Goal: Task Accomplishment & Management: Manage account settings

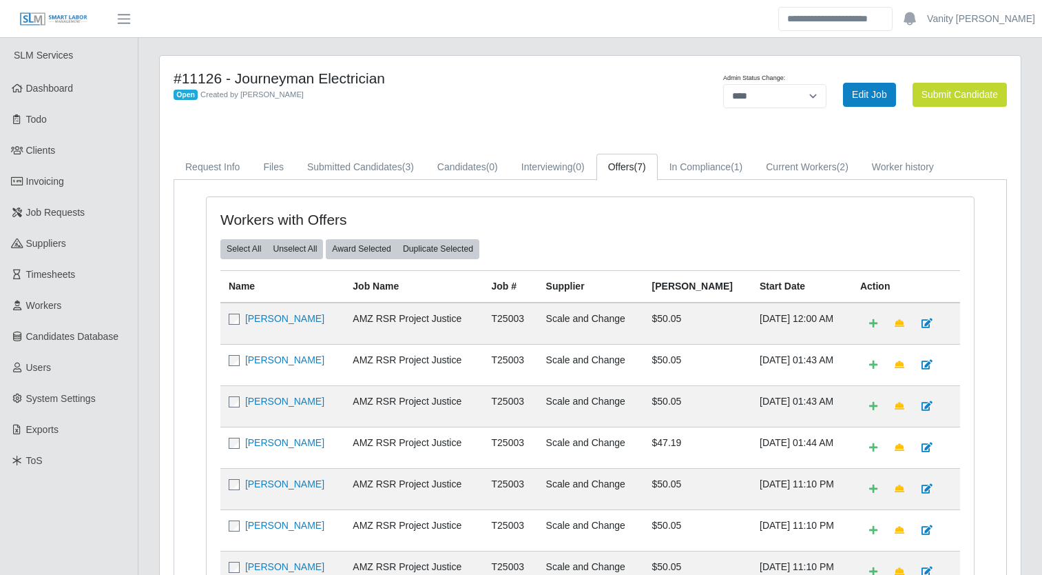
select select "****"
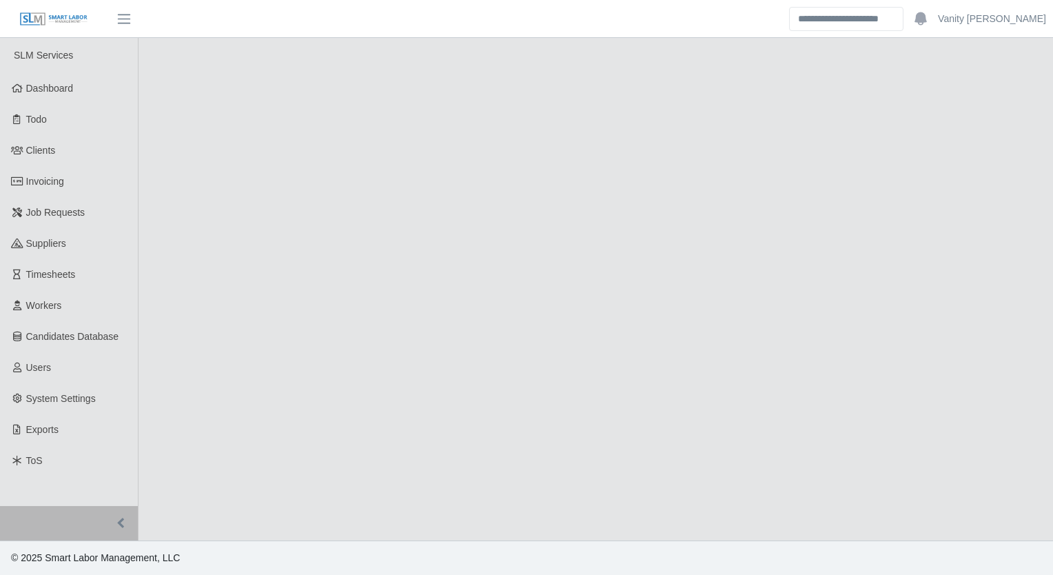
select select "****"
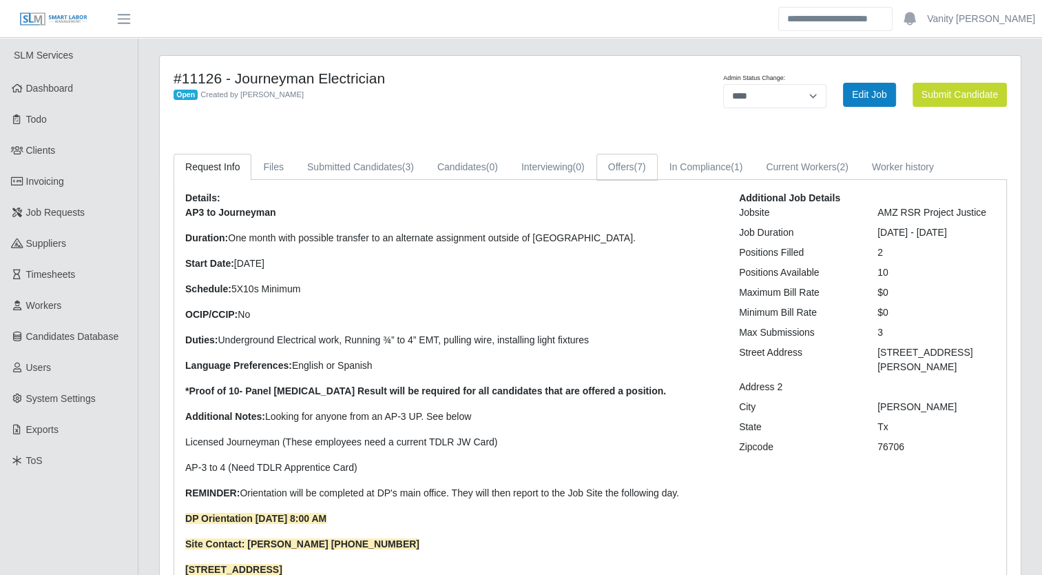
click at [631, 165] on link "Offers (7)" at bounding box center [627, 167] width 61 height 27
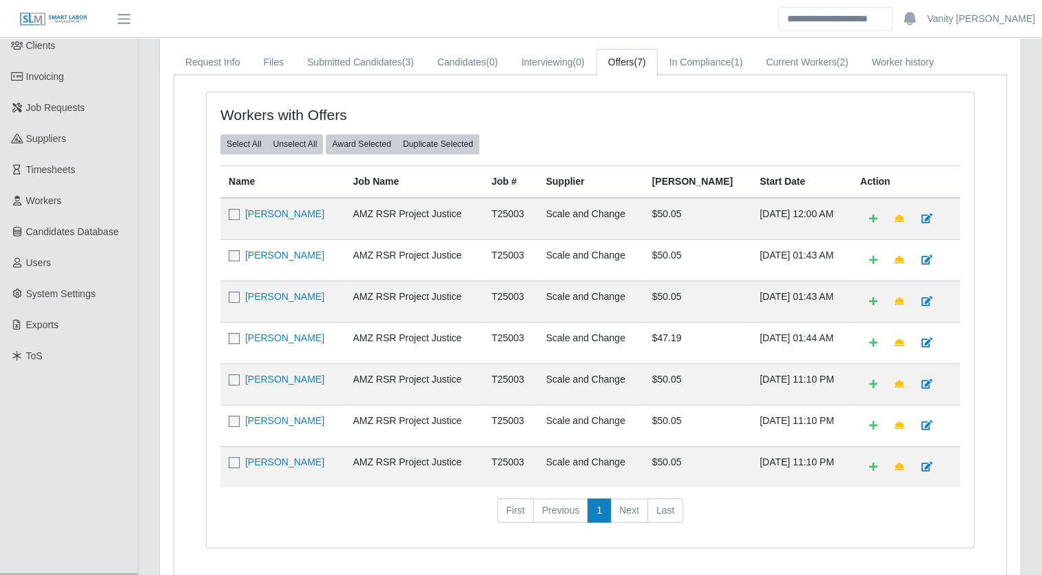
scroll to position [138, 0]
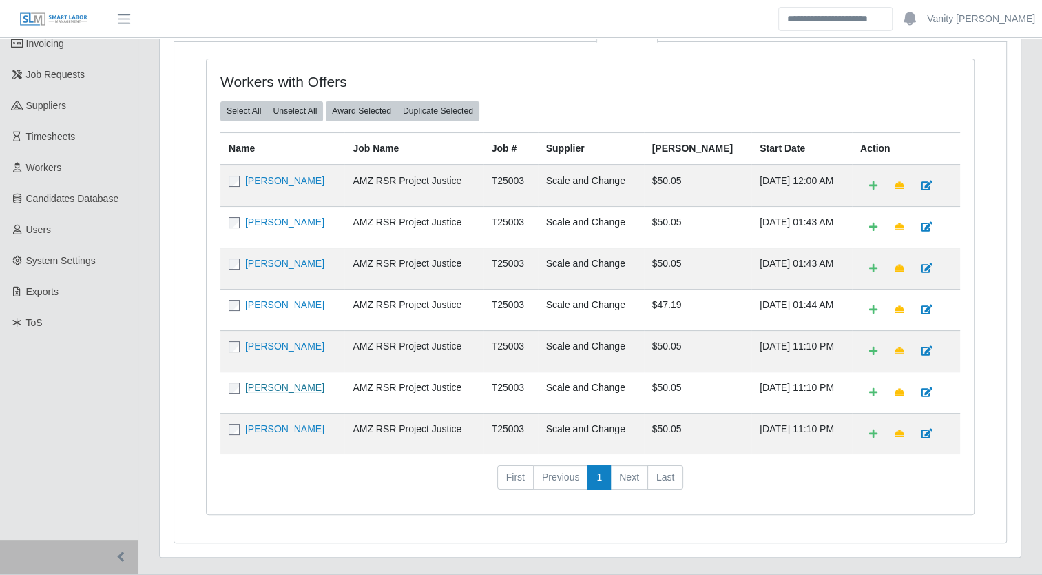
click at [297, 387] on link "[PERSON_NAME]" at bounding box center [284, 387] width 79 height 11
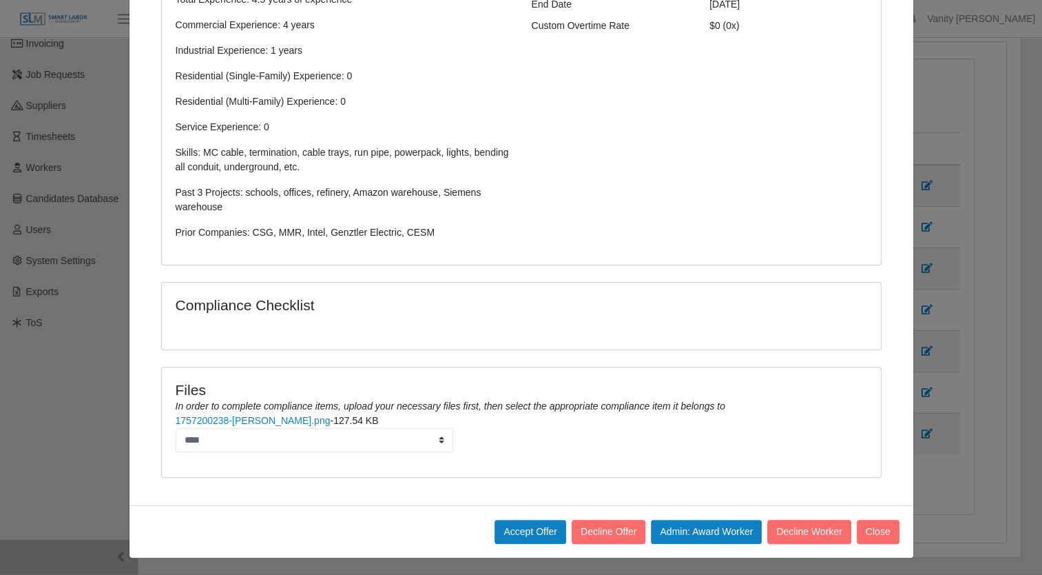
scroll to position [0, 0]
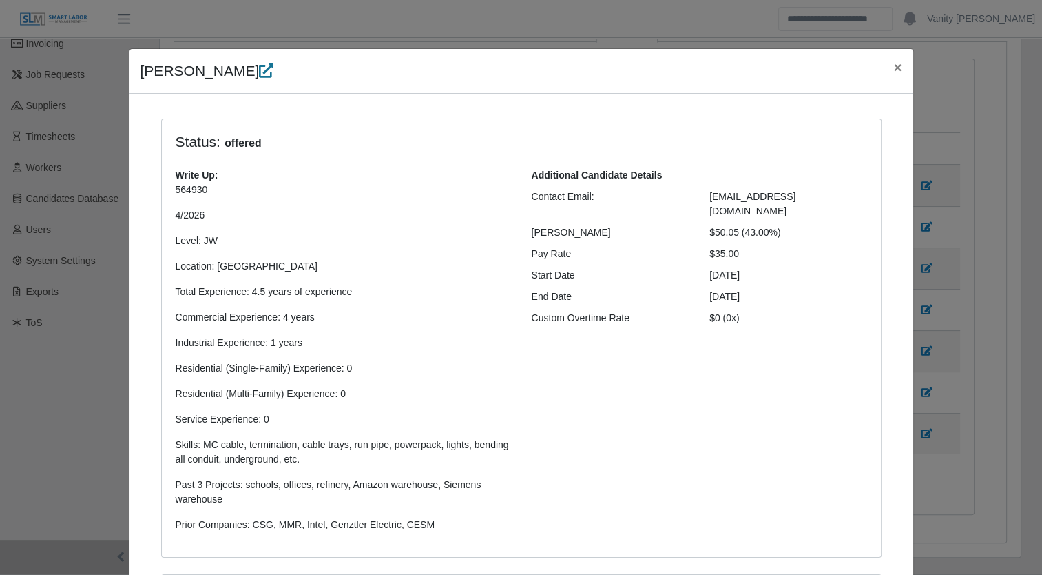
click at [259, 64] on icon at bounding box center [266, 70] width 14 height 14
click at [893, 68] on span "×" at bounding box center [897, 67] width 8 height 16
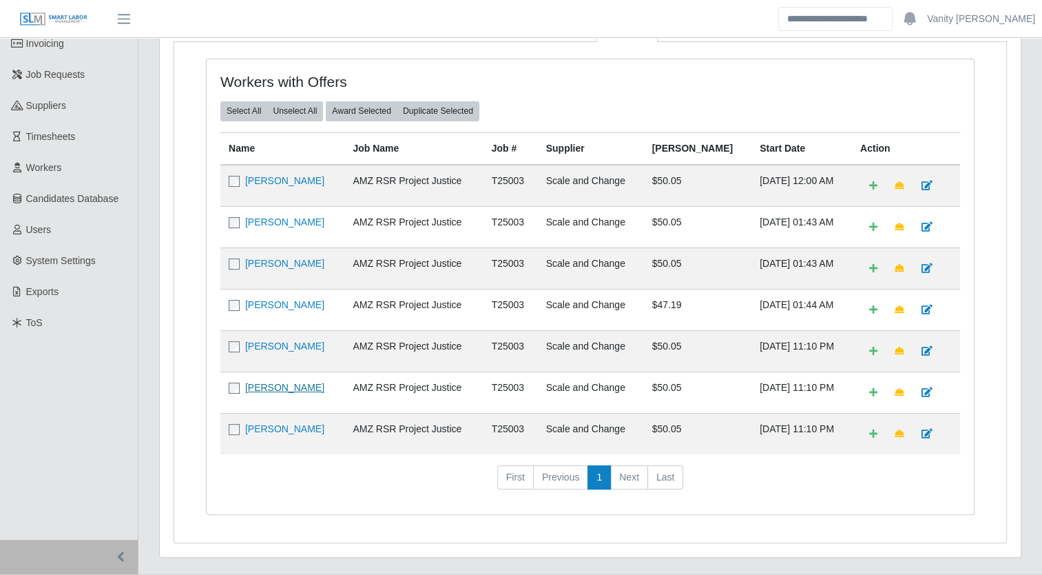
click at [273, 384] on link "[PERSON_NAME]" at bounding box center [284, 387] width 79 height 11
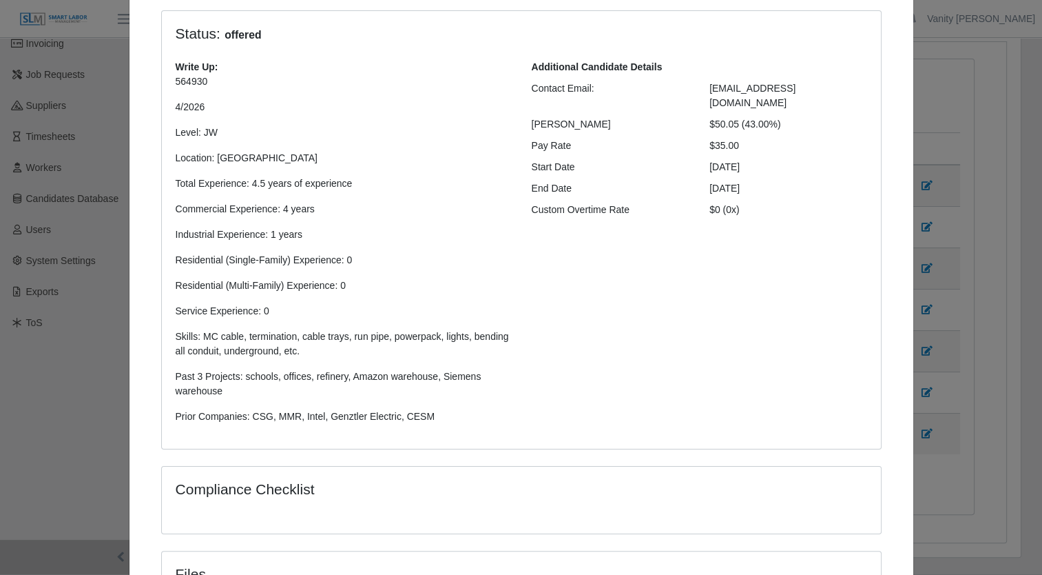
scroll to position [342, 0]
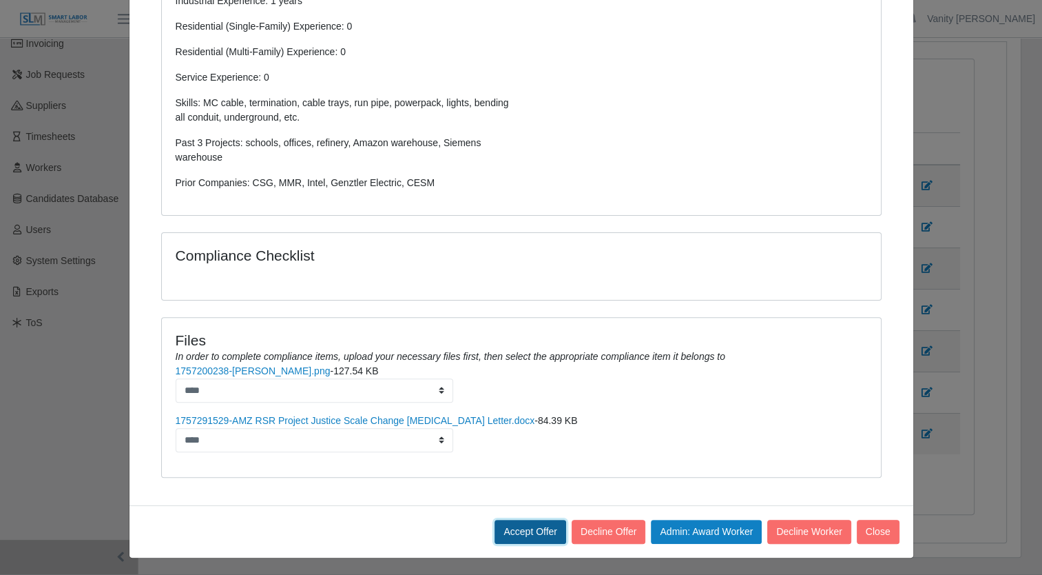
click at [540, 528] on button "Accept Offer" at bounding box center [531, 531] width 72 height 24
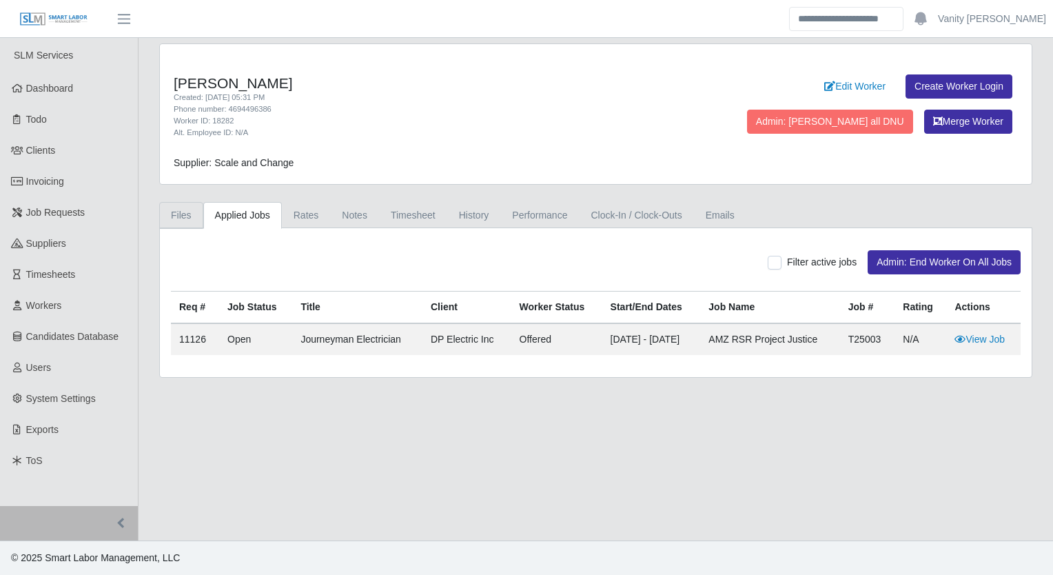
click at [185, 207] on link "Files" at bounding box center [181, 215] width 44 height 27
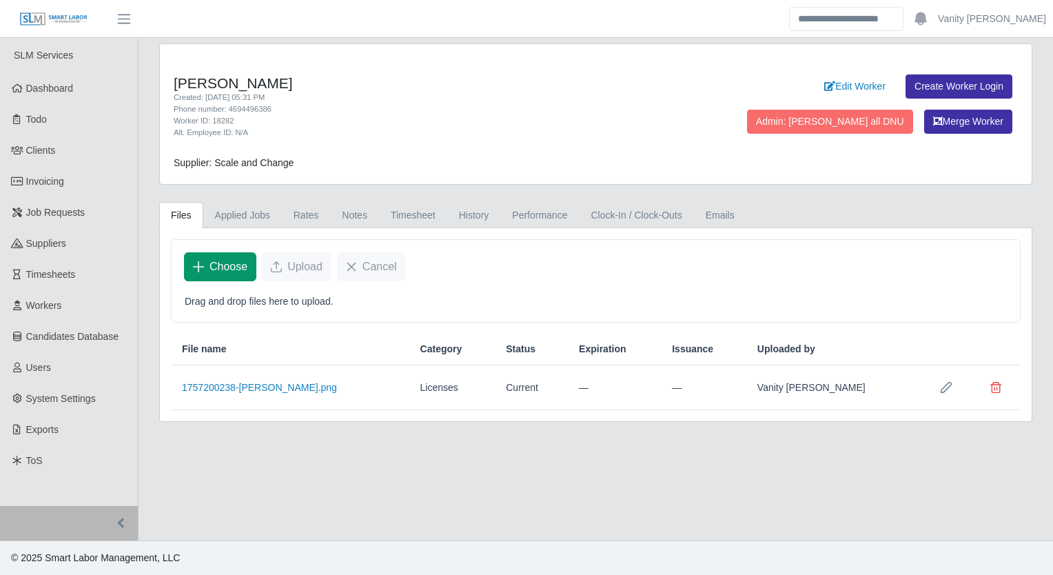
click at [223, 262] on span "Choose" at bounding box center [228, 266] width 38 height 17
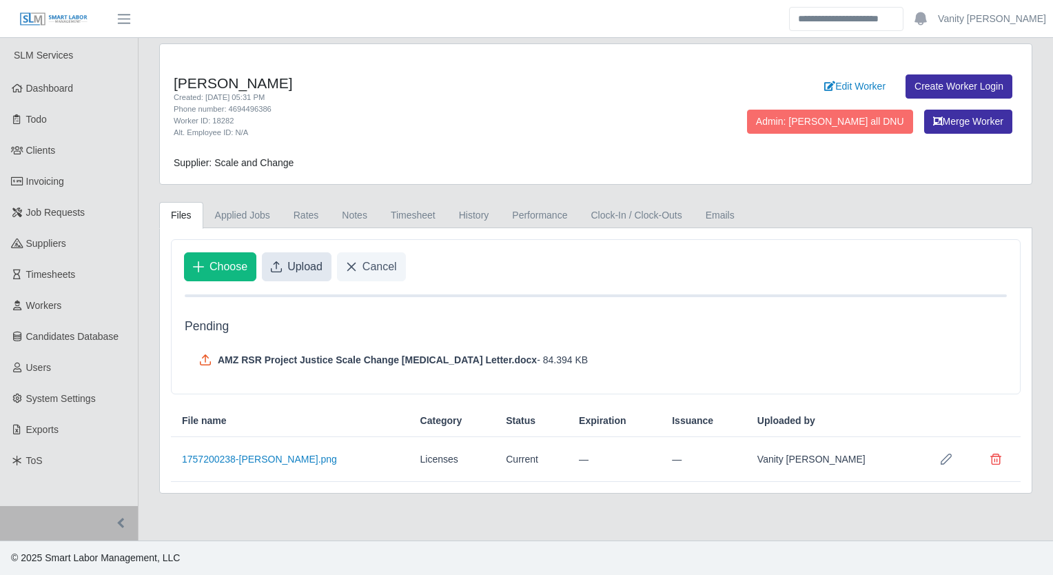
click at [289, 274] on button "Upload" at bounding box center [297, 266] width 70 height 29
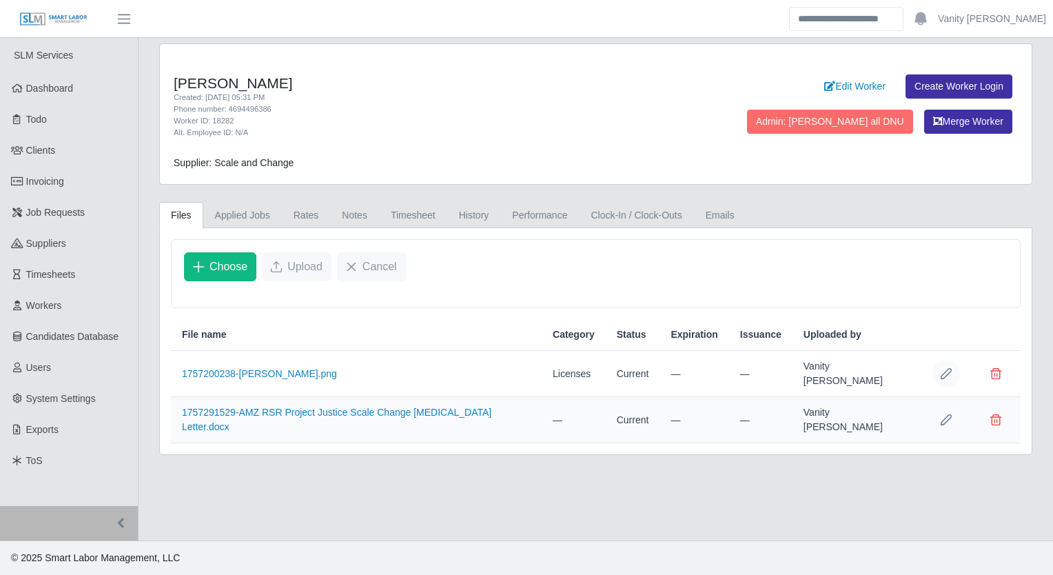
click at [937, 369] on button "Row Edit" at bounding box center [946, 374] width 28 height 28
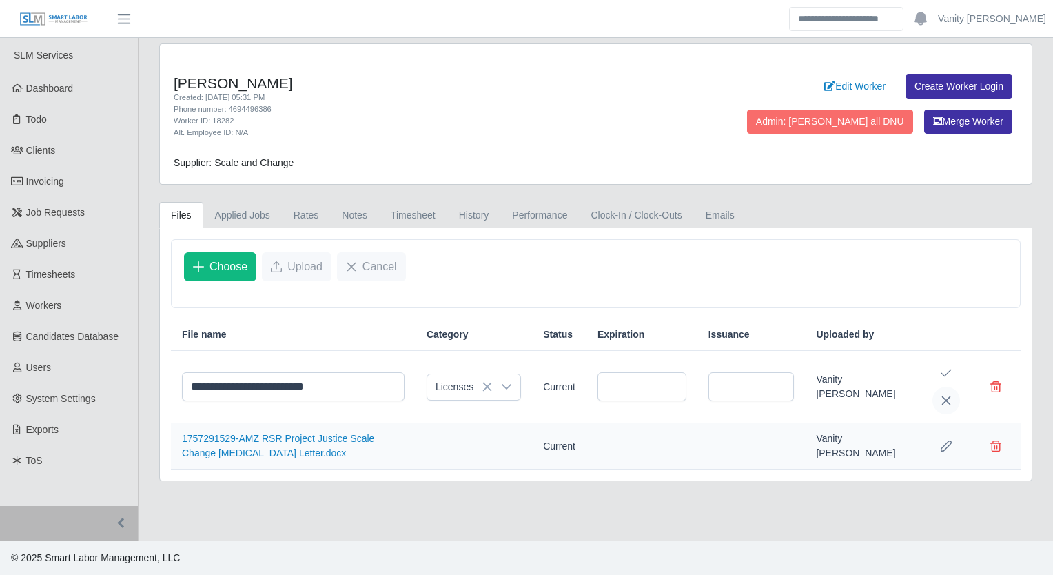
click at [941, 406] on icon "Cancel Edit" at bounding box center [945, 400] width 11 height 11
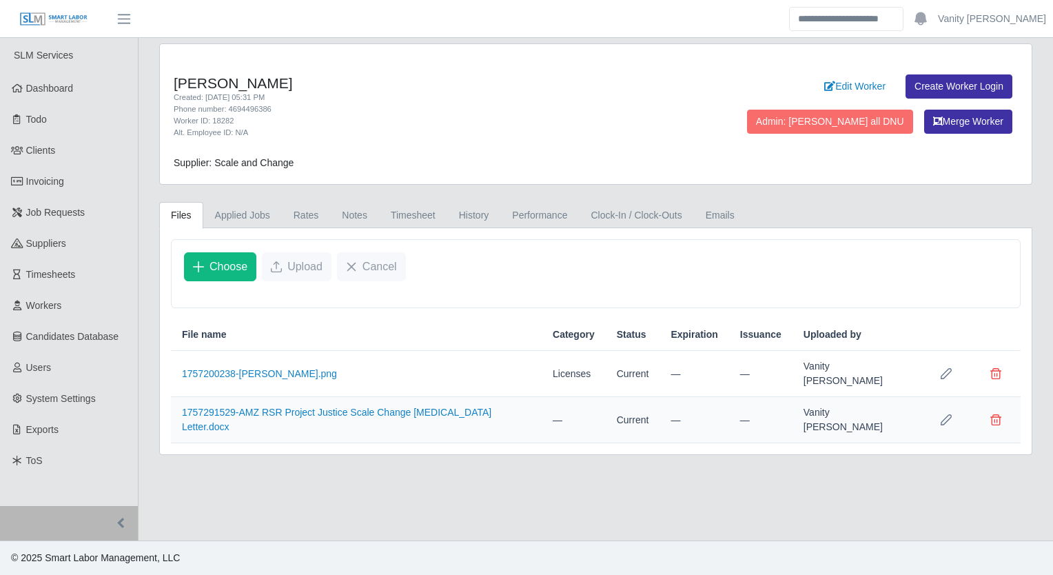
click at [944, 417] on icon "Row Edit" at bounding box center [945, 419] width 11 height 11
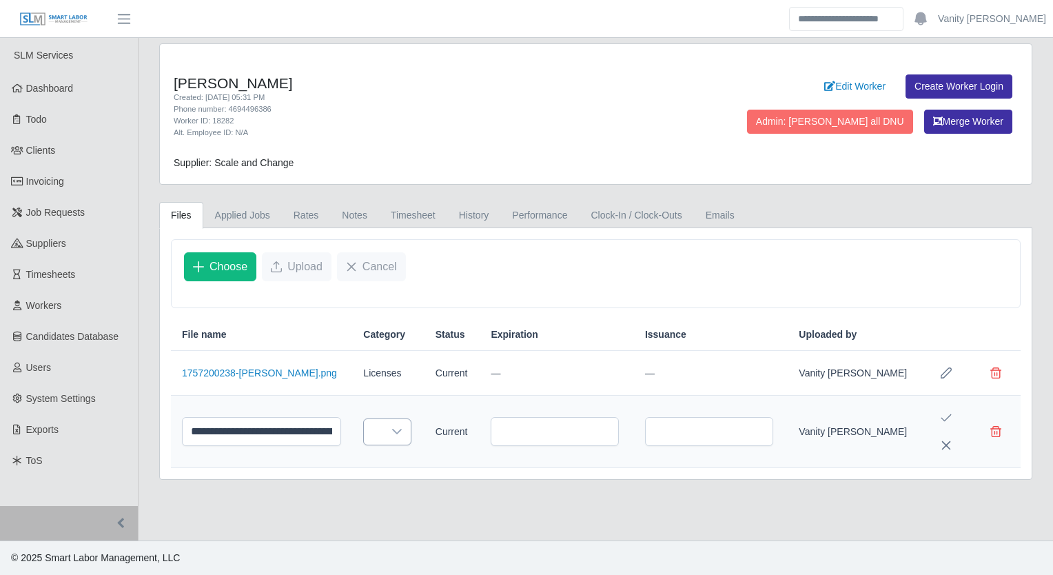
click at [404, 429] on div at bounding box center [397, 431] width 28 height 25
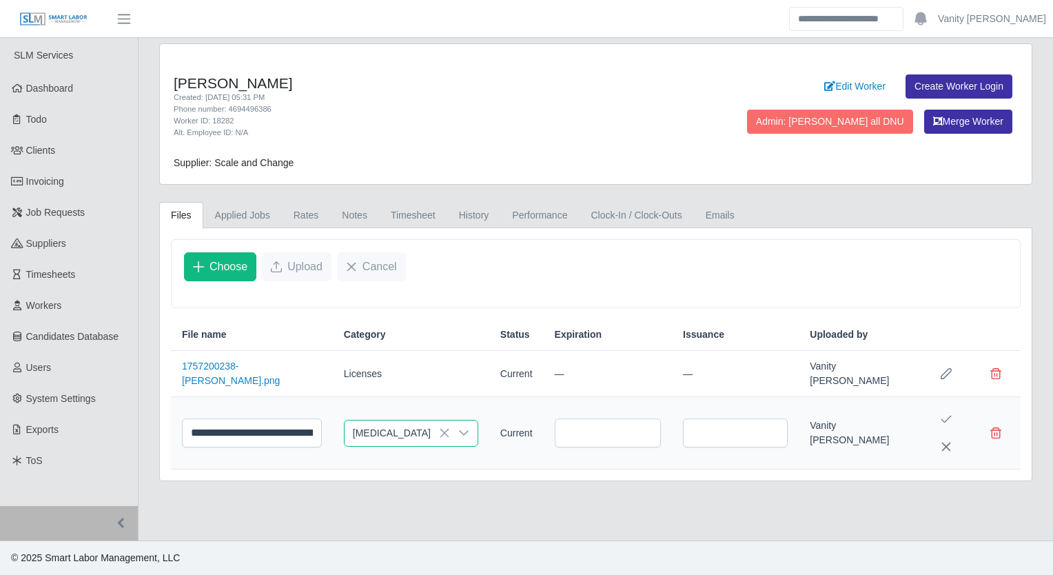
click at [396, 344] on span "[MEDICAL_DATA]" at bounding box center [410, 347] width 78 height 14
click at [934, 411] on button "Save Edit" at bounding box center [946, 419] width 28 height 28
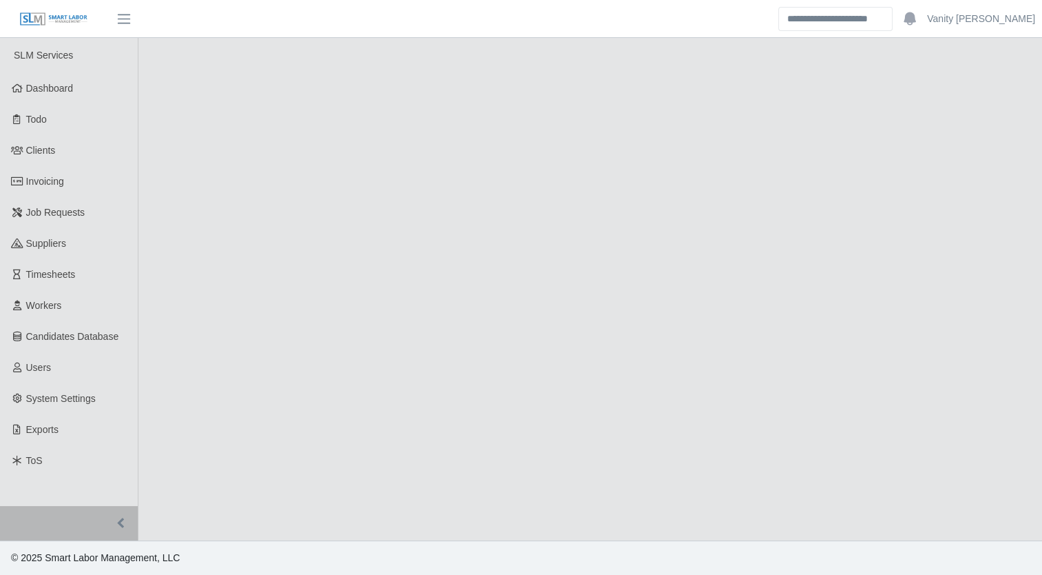
select select "****"
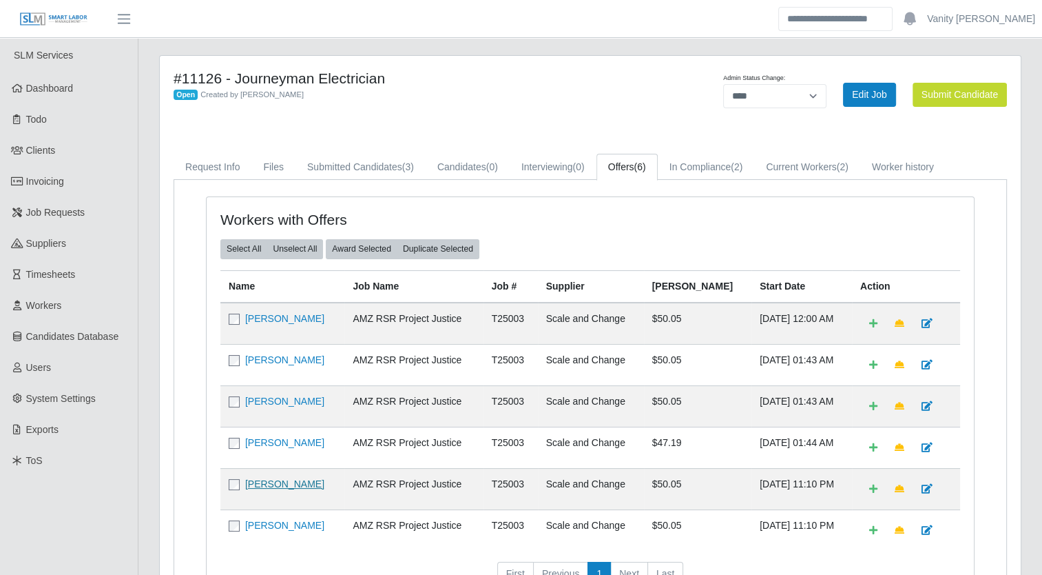
click at [273, 479] on link "[PERSON_NAME]" at bounding box center [284, 483] width 79 height 11
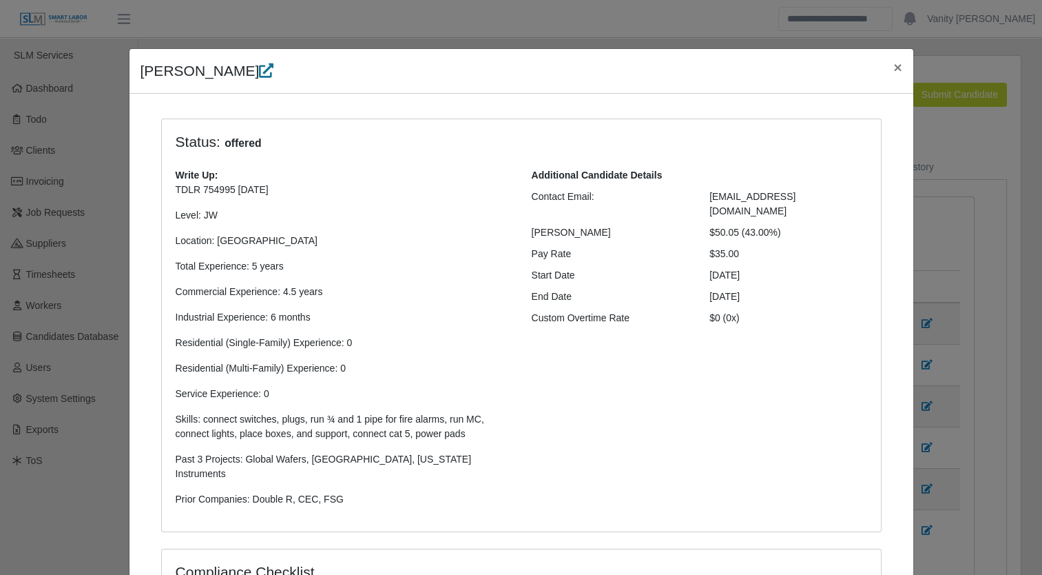
click at [259, 70] on icon at bounding box center [266, 70] width 14 height 14
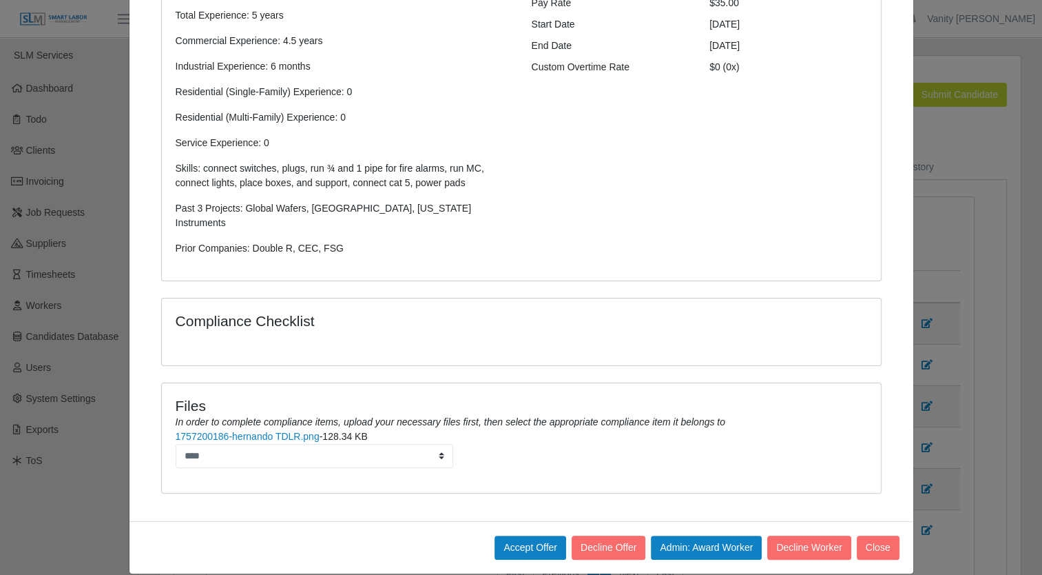
scroll to position [253, 0]
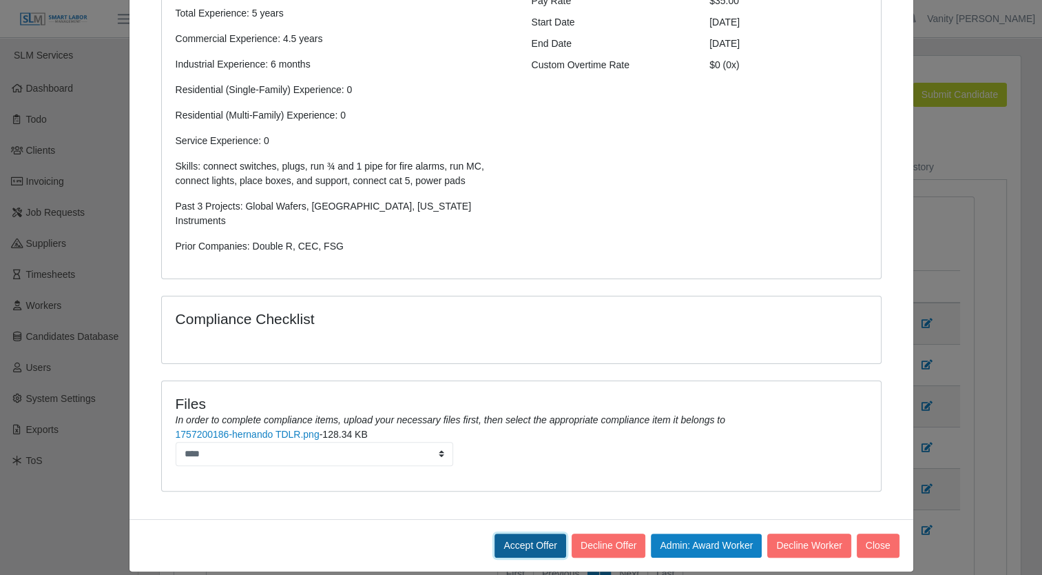
click at [515, 533] on button "Accept Offer" at bounding box center [531, 545] width 72 height 24
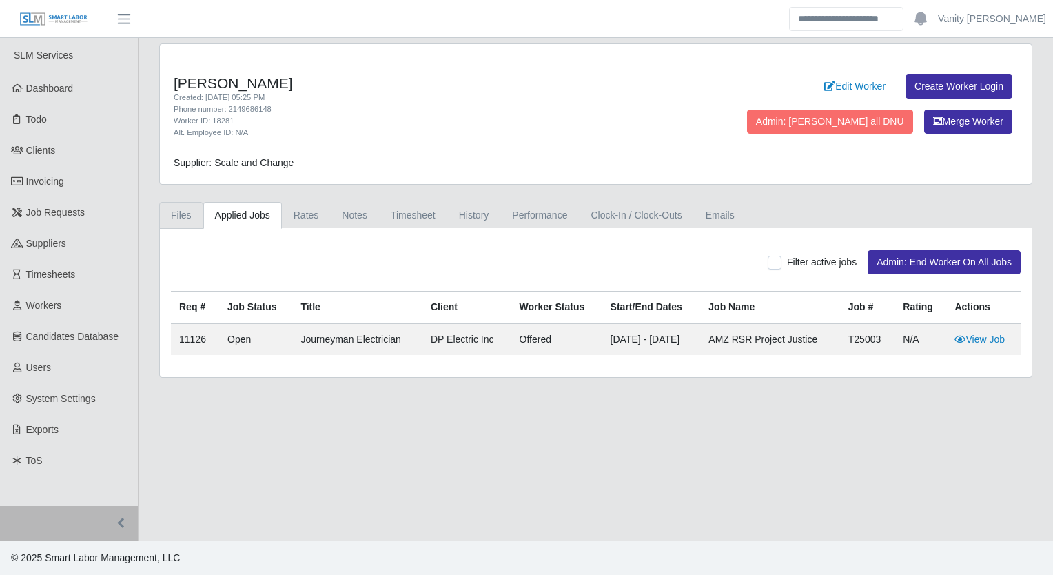
click at [183, 219] on link "Files" at bounding box center [181, 215] width 44 height 27
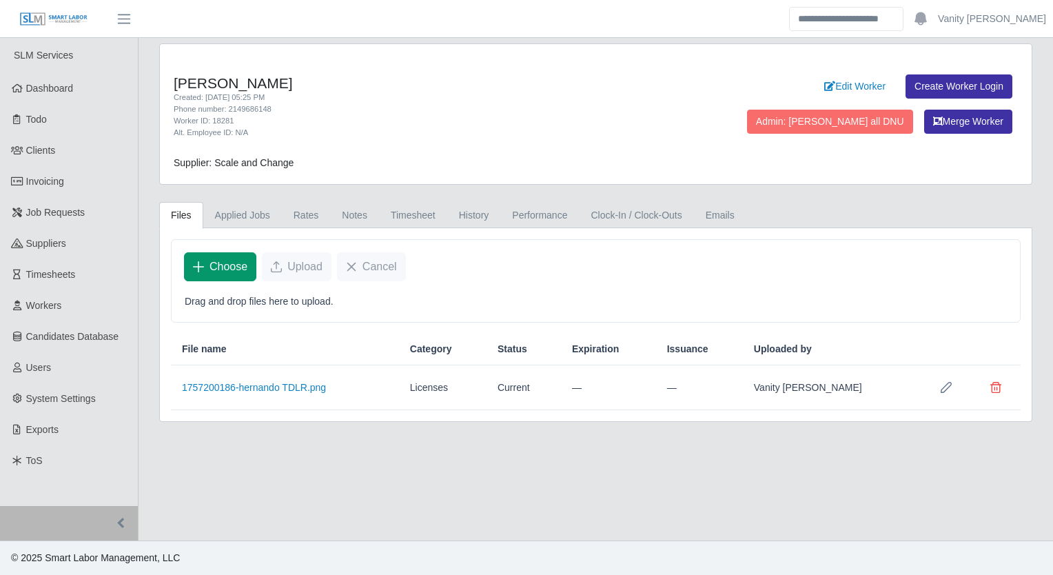
click at [236, 263] on span "Choose" at bounding box center [228, 266] width 38 height 17
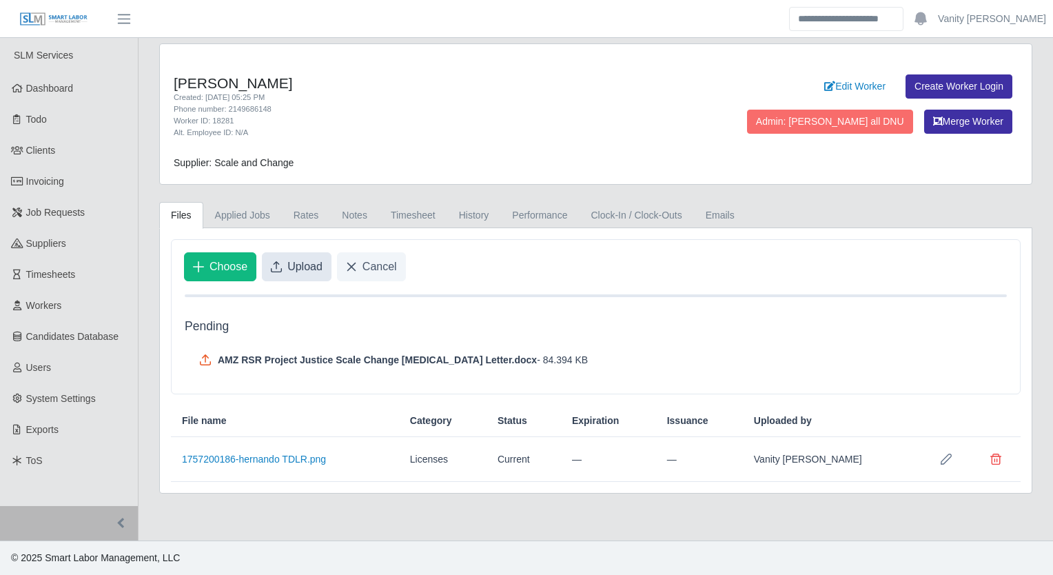
click at [282, 260] on button "Upload" at bounding box center [297, 266] width 70 height 29
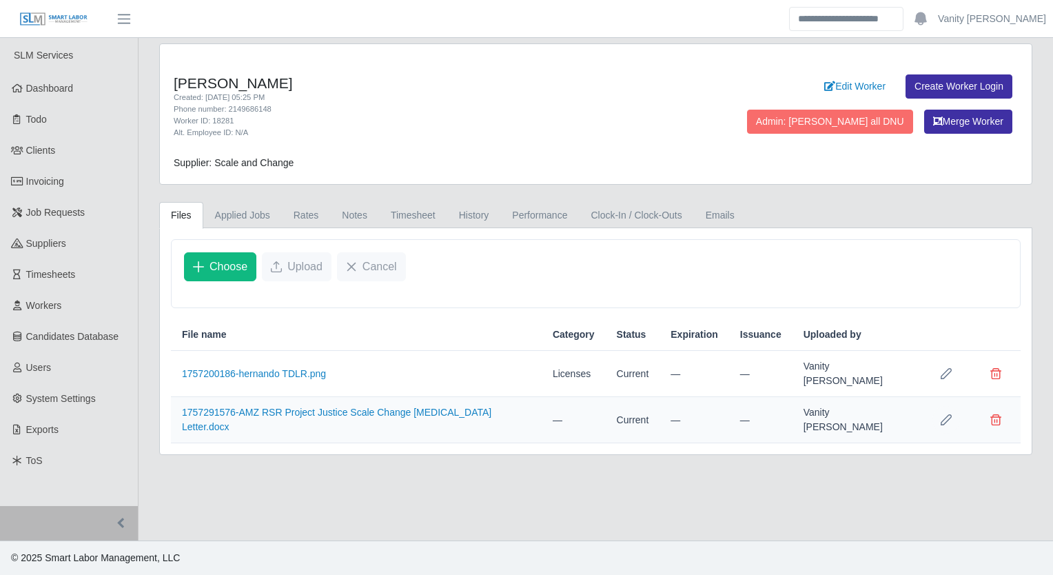
click at [945, 419] on icon "Row Edit" at bounding box center [945, 419] width 11 height 11
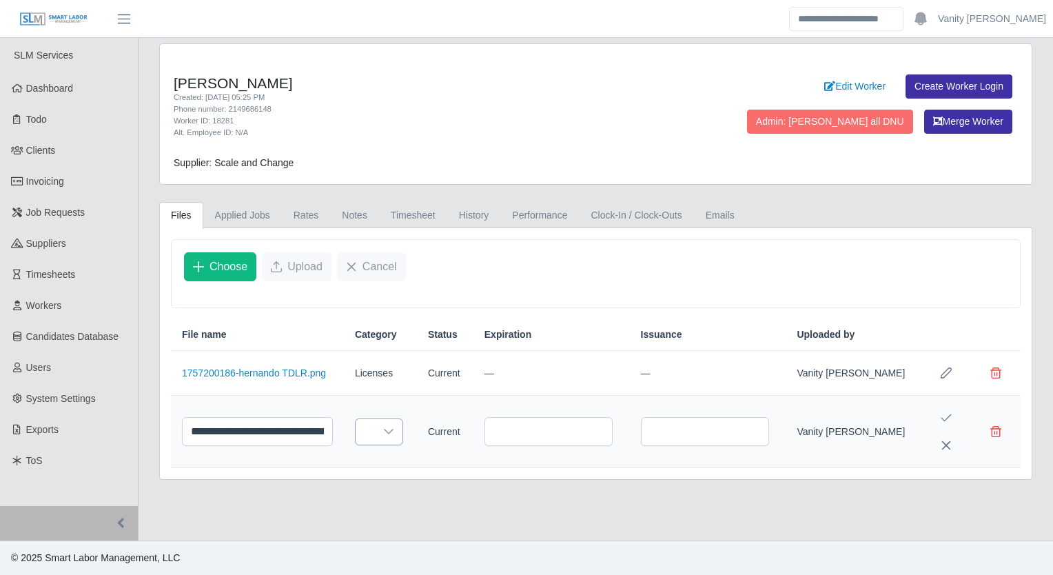
click at [390, 420] on div at bounding box center [389, 431] width 28 height 25
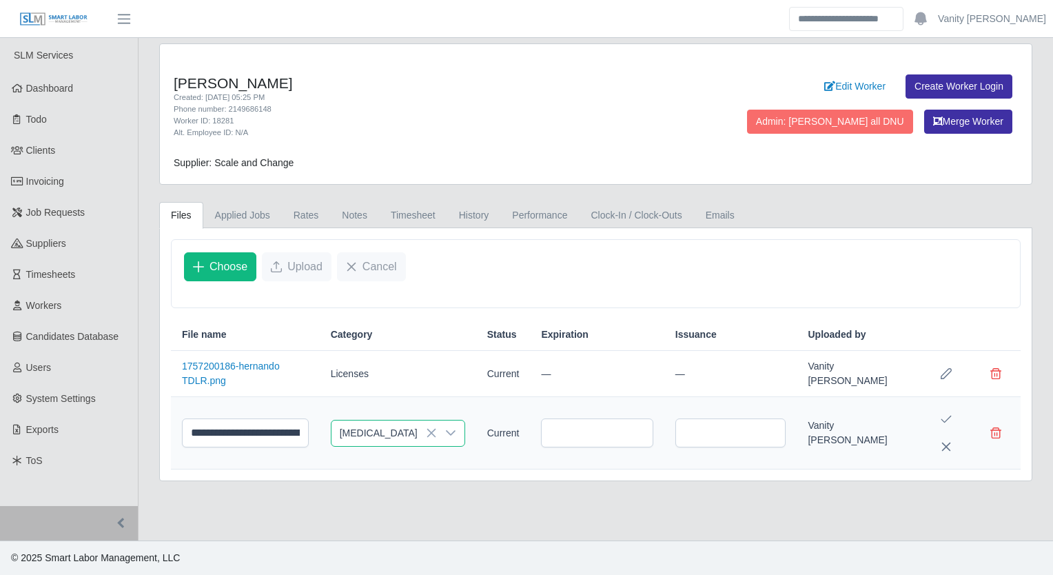
click at [395, 358] on span "Drug Test" at bounding box center [410, 355] width 78 height 14
click at [944, 417] on icon "Save Edit" at bounding box center [945, 418] width 11 height 11
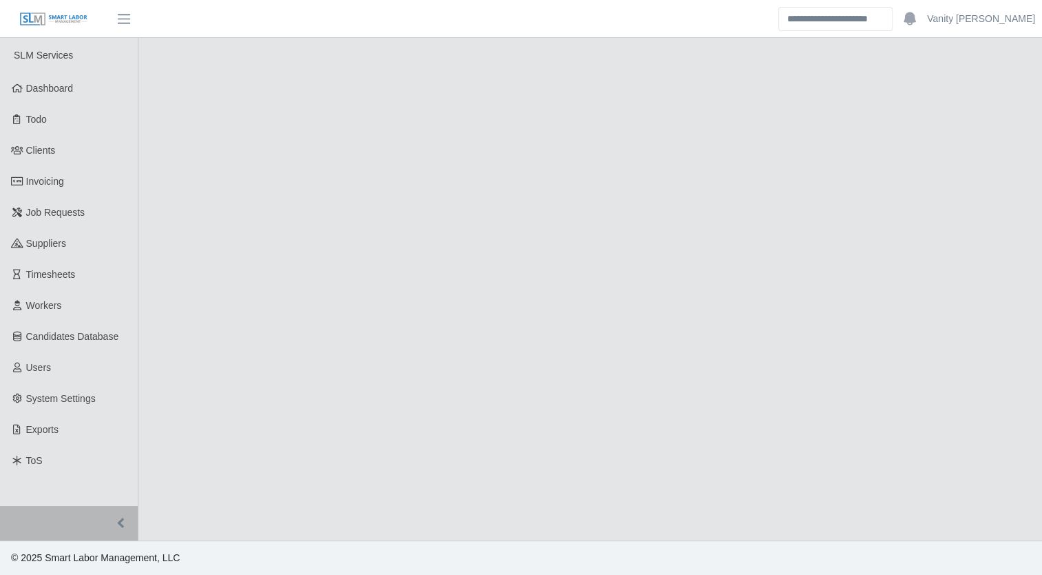
select select "****"
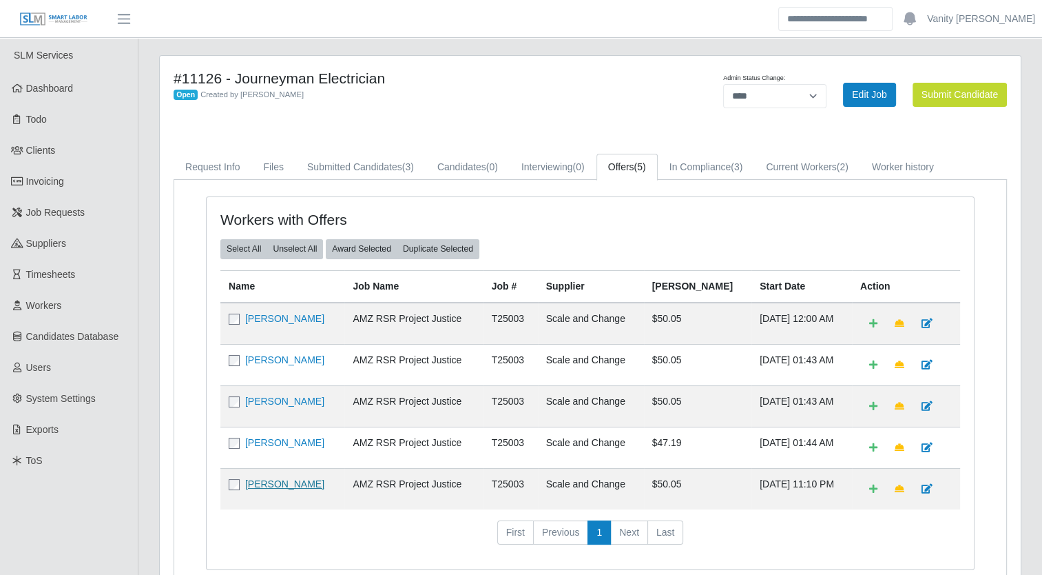
click at [276, 478] on link "[PERSON_NAME]" at bounding box center [284, 483] width 79 height 11
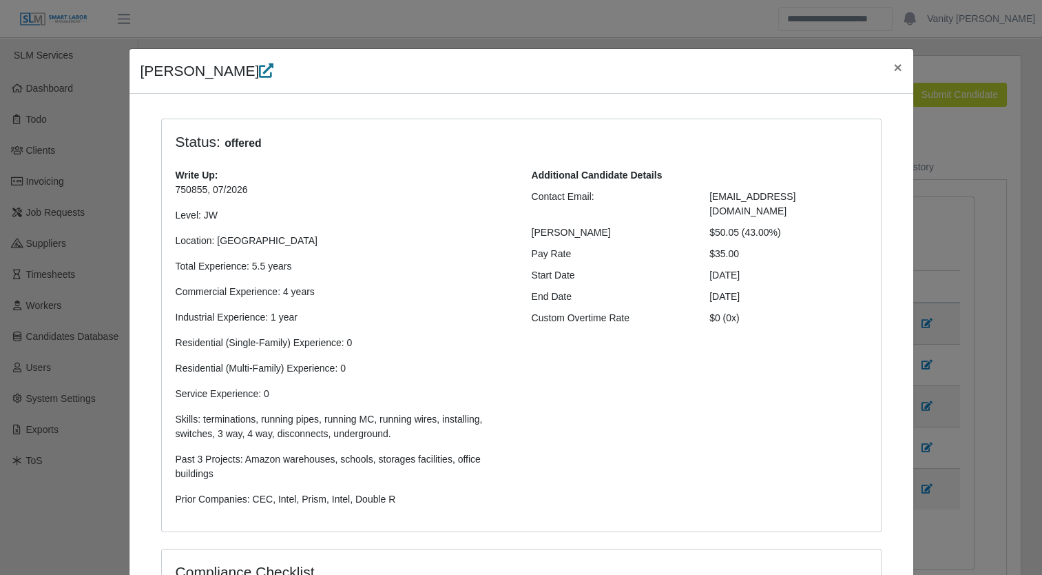
click at [259, 75] on icon at bounding box center [266, 70] width 14 height 14
click at [896, 56] on button "×" at bounding box center [897, 67] width 30 height 37
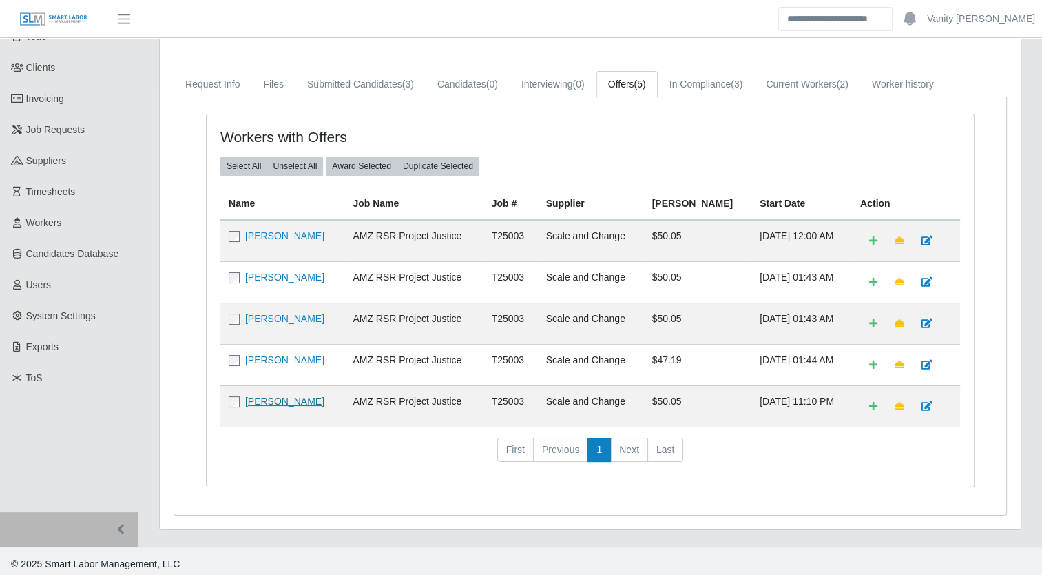
scroll to position [84, 0]
click at [298, 396] on link "Roberto Rincon" at bounding box center [284, 399] width 79 height 11
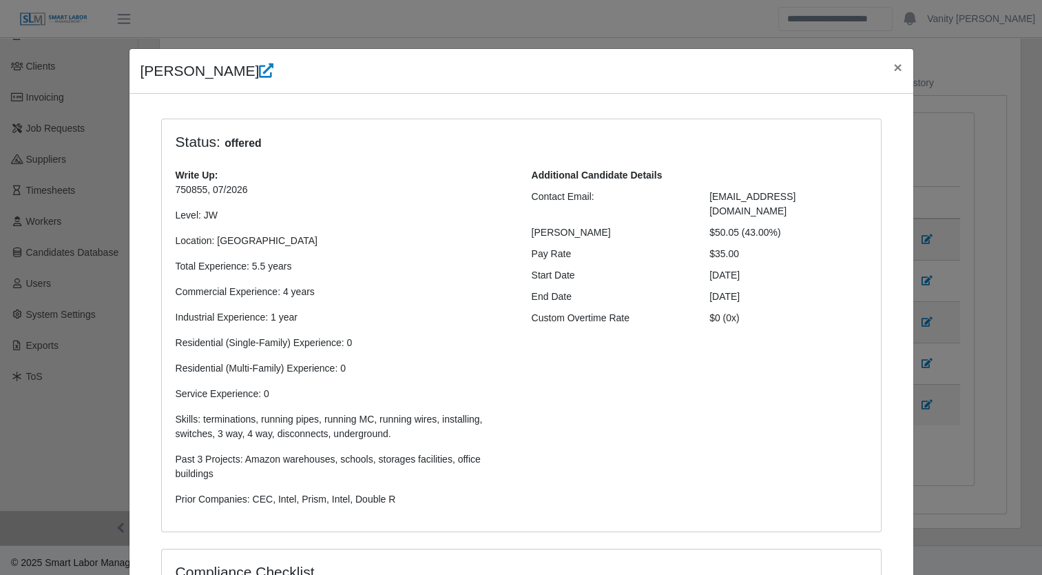
scroll to position [317, 0]
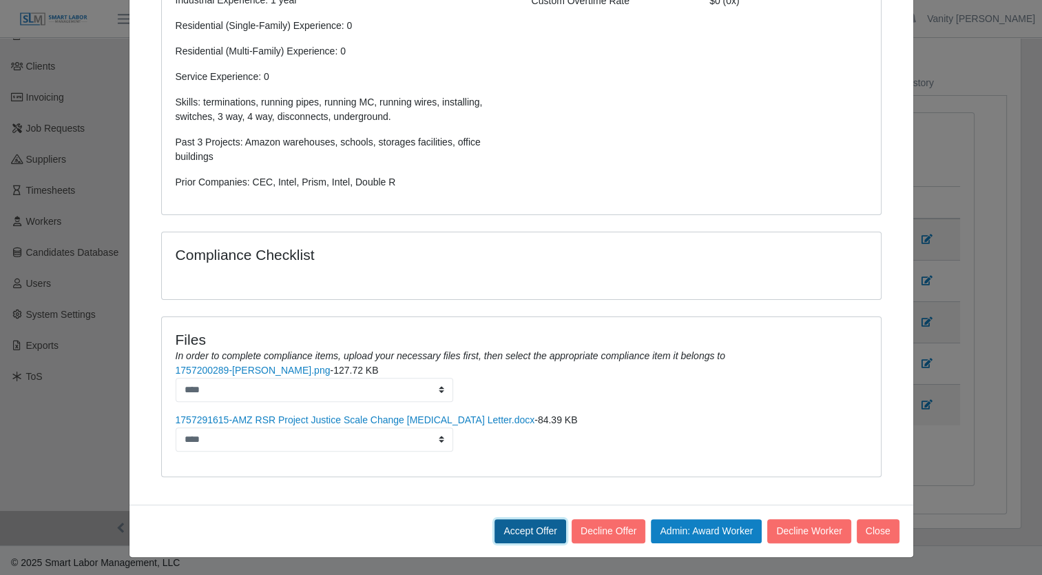
click at [523, 525] on button "Accept Offer" at bounding box center [531, 531] width 72 height 24
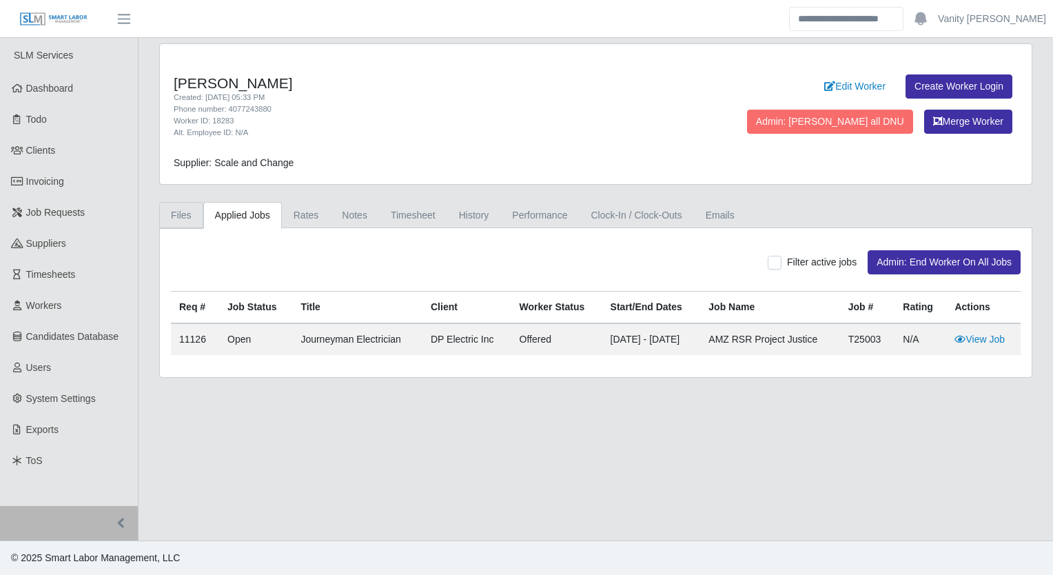
click at [198, 225] on link "Files" at bounding box center [181, 215] width 44 height 27
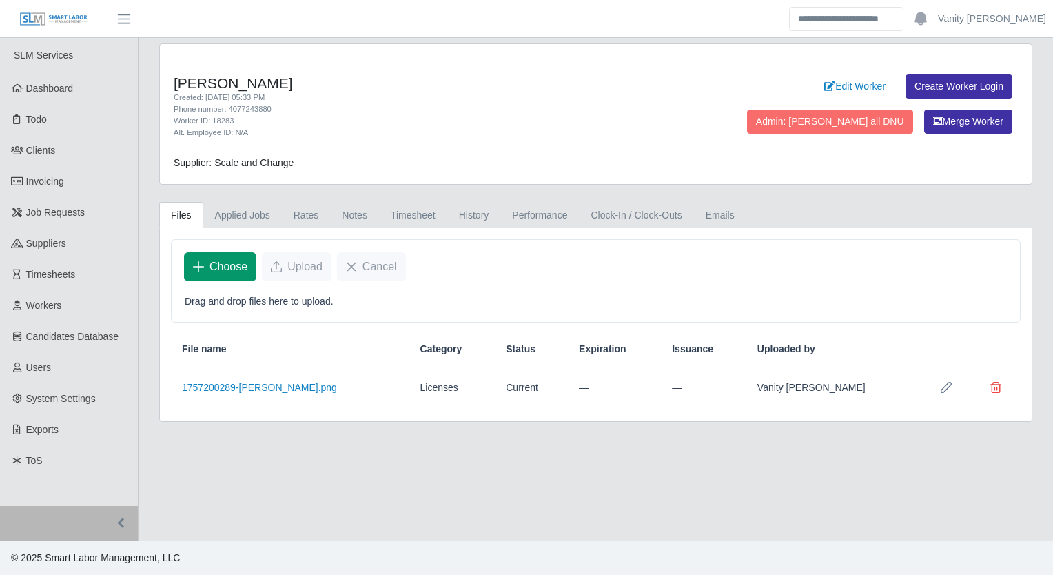
click at [229, 271] on span "Choose" at bounding box center [228, 266] width 38 height 17
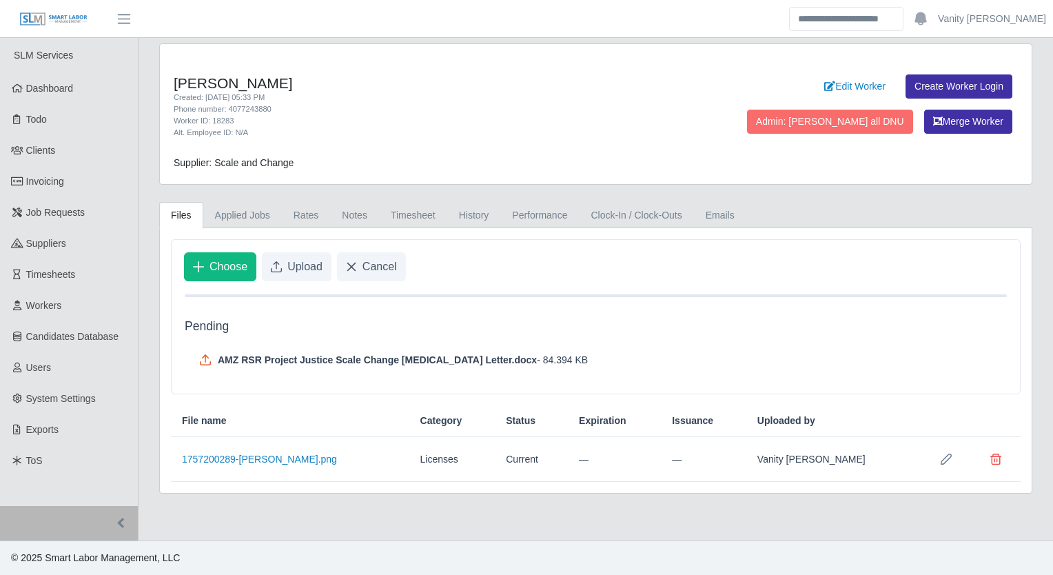
click at [293, 242] on div "Choose Upload Cancel" at bounding box center [596, 267] width 848 height 54
click at [295, 258] on span "Upload" at bounding box center [304, 266] width 35 height 17
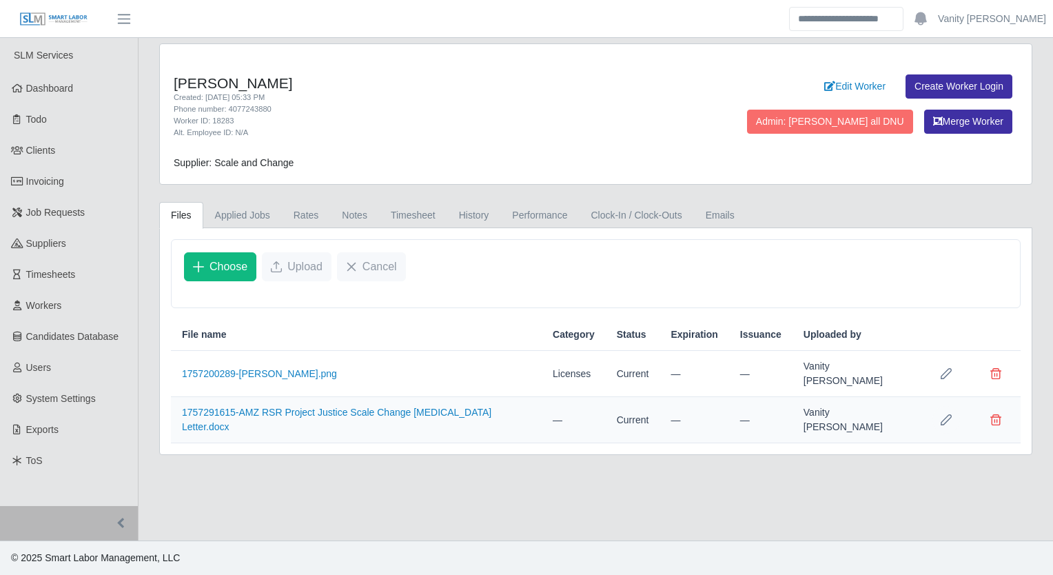
click at [935, 413] on button "Row Edit" at bounding box center [946, 420] width 28 height 28
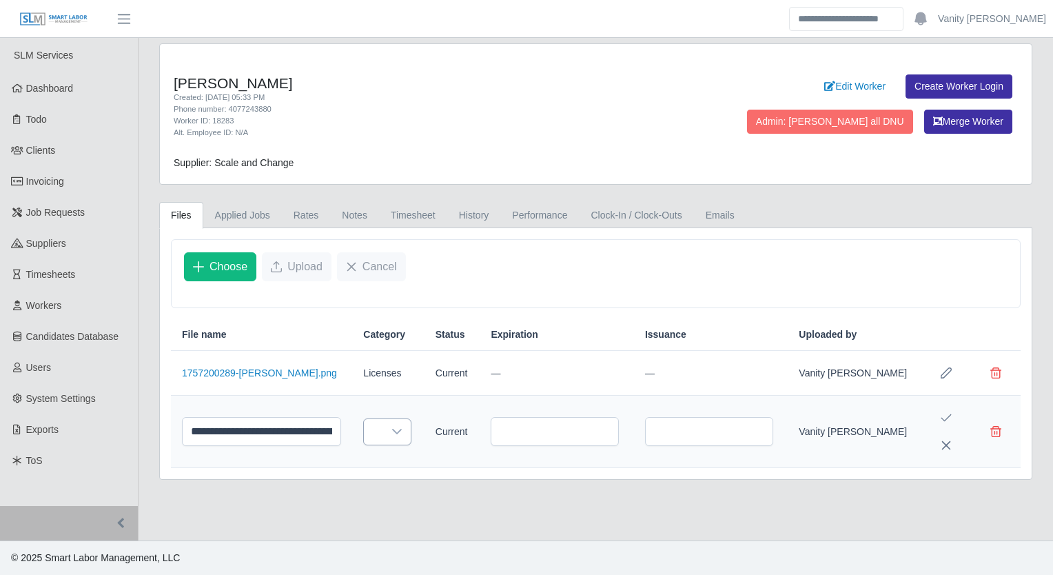
click at [400, 431] on div at bounding box center [397, 431] width 28 height 25
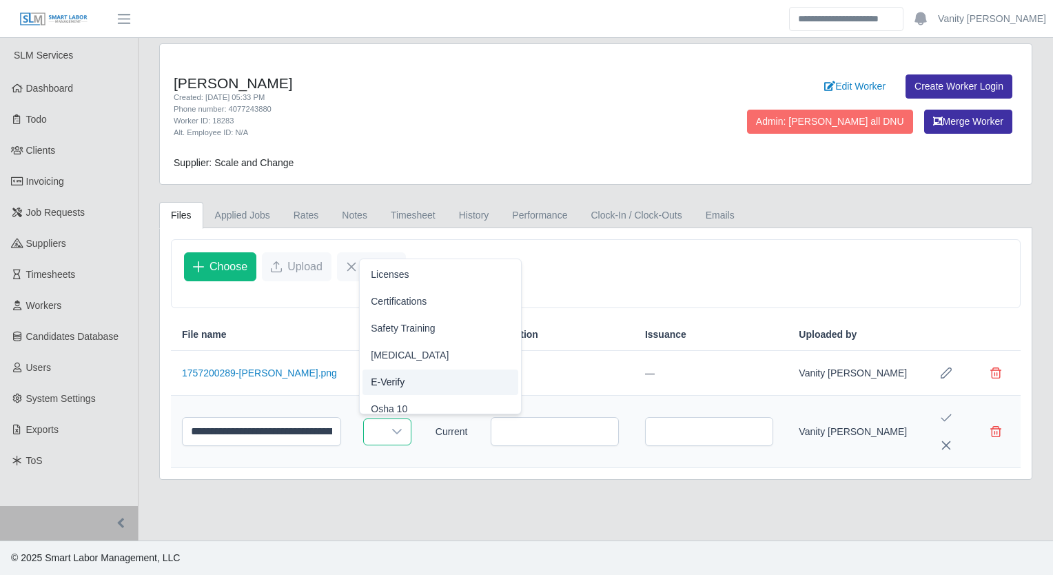
scroll to position [8, 0]
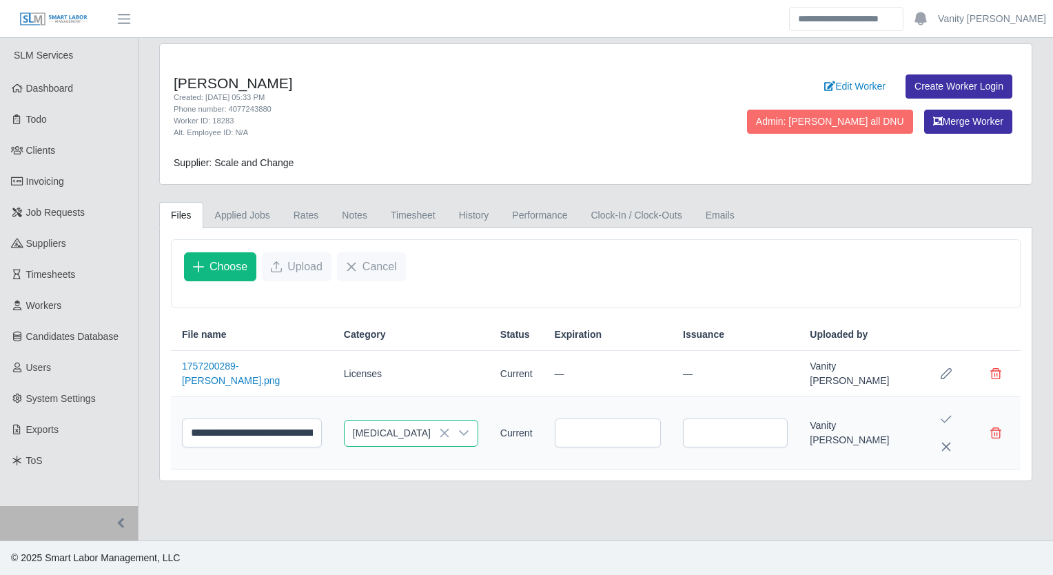
click at [385, 344] on span "Drug Test" at bounding box center [410, 347] width 78 height 14
click at [940, 415] on icon "Save Edit" at bounding box center [945, 418] width 11 height 11
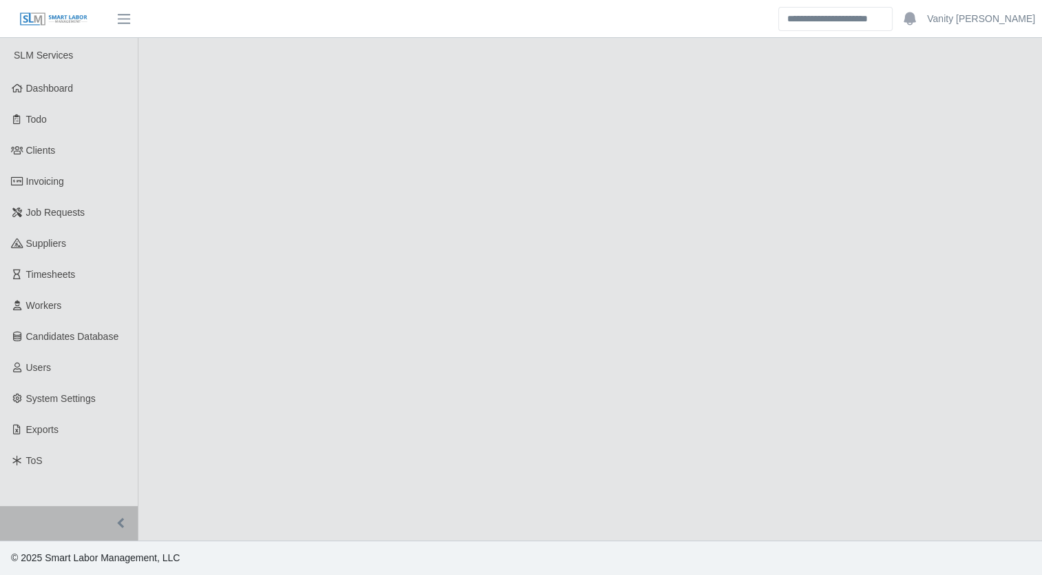
select select "****"
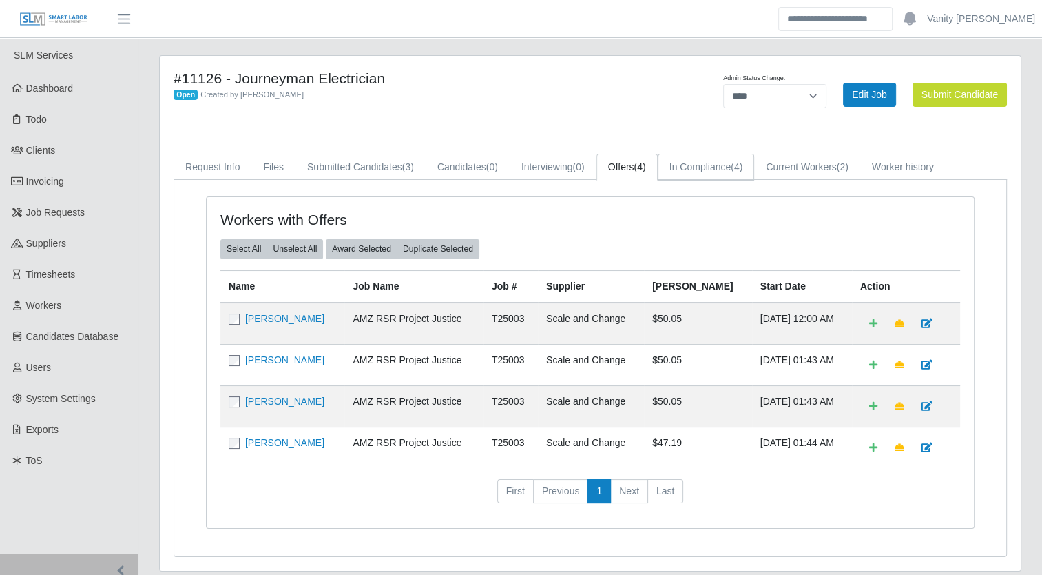
click at [703, 158] on link "In Compliance (4)" at bounding box center [706, 167] width 97 height 27
click at [278, 442] on link "[PERSON_NAME]" at bounding box center [284, 442] width 79 height 11
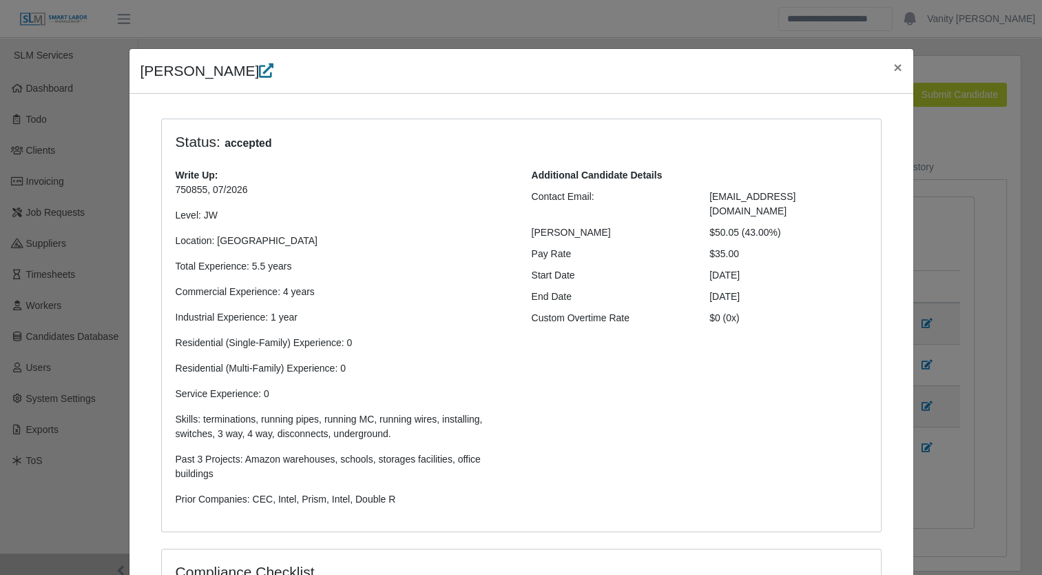
click at [259, 72] on icon at bounding box center [266, 70] width 14 height 14
click at [893, 69] on span "×" at bounding box center [897, 67] width 8 height 16
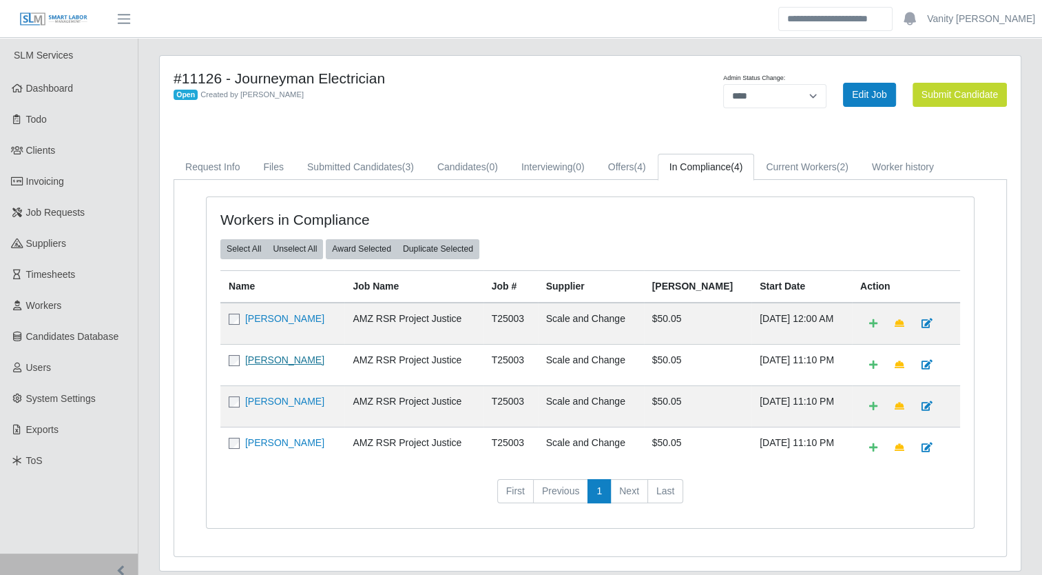
click at [282, 354] on link "[PERSON_NAME]" at bounding box center [284, 359] width 79 height 11
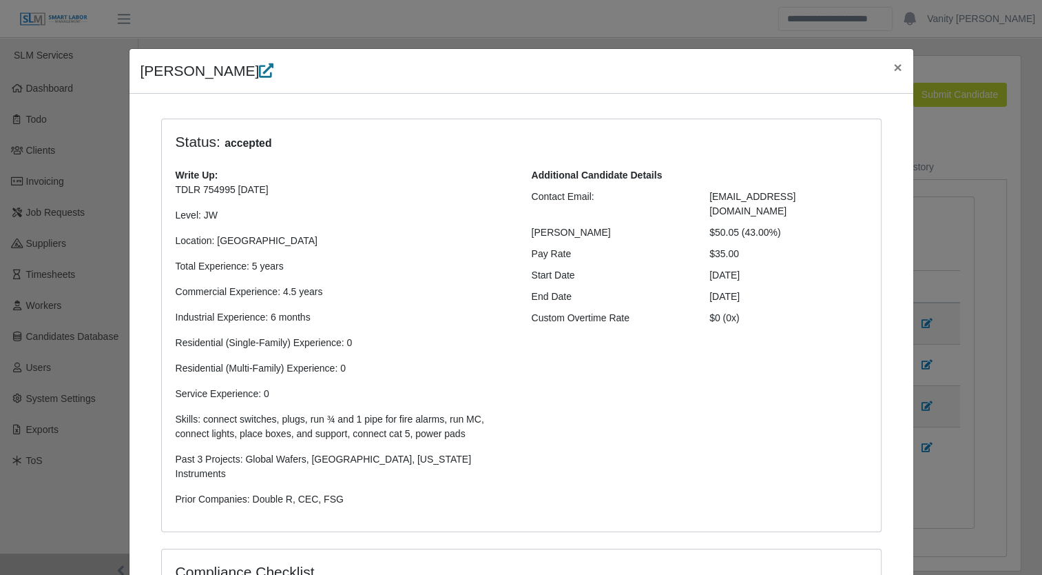
click at [259, 63] on icon at bounding box center [266, 70] width 14 height 14
click at [893, 68] on span "×" at bounding box center [897, 67] width 8 height 16
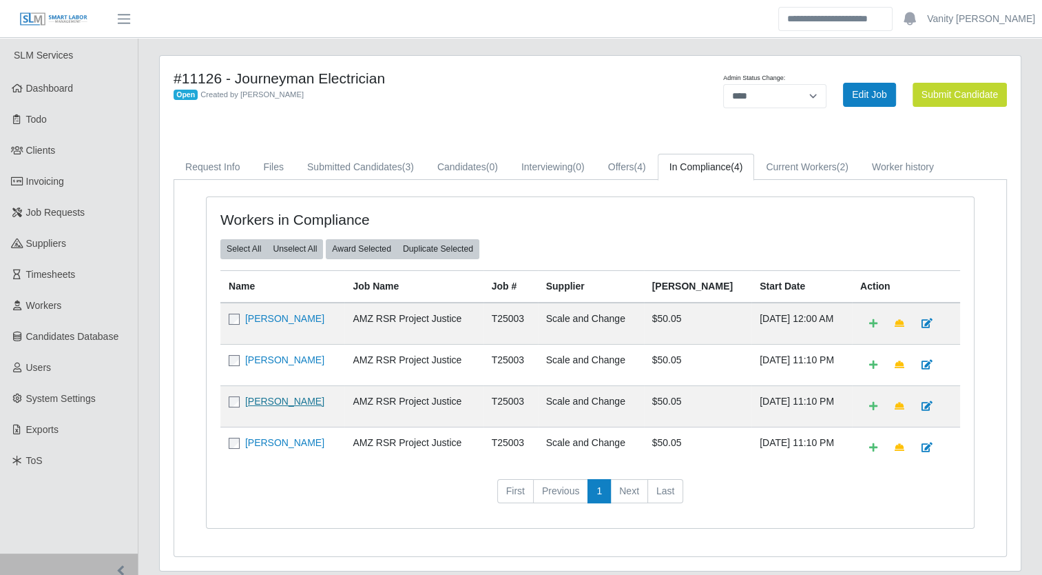
click at [292, 404] on link "[PERSON_NAME]" at bounding box center [284, 400] width 79 height 11
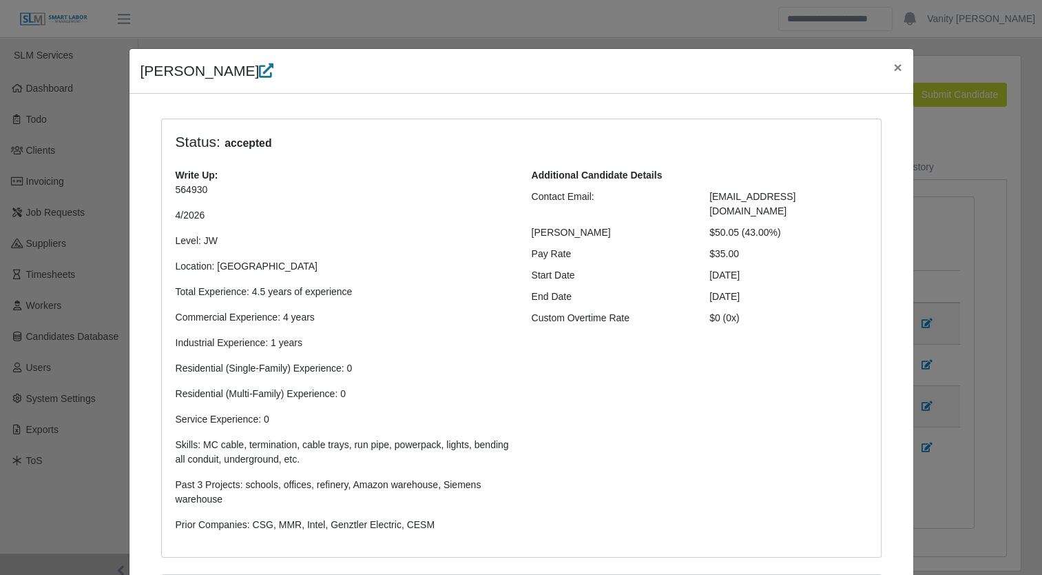
click at [259, 70] on icon at bounding box center [266, 70] width 14 height 14
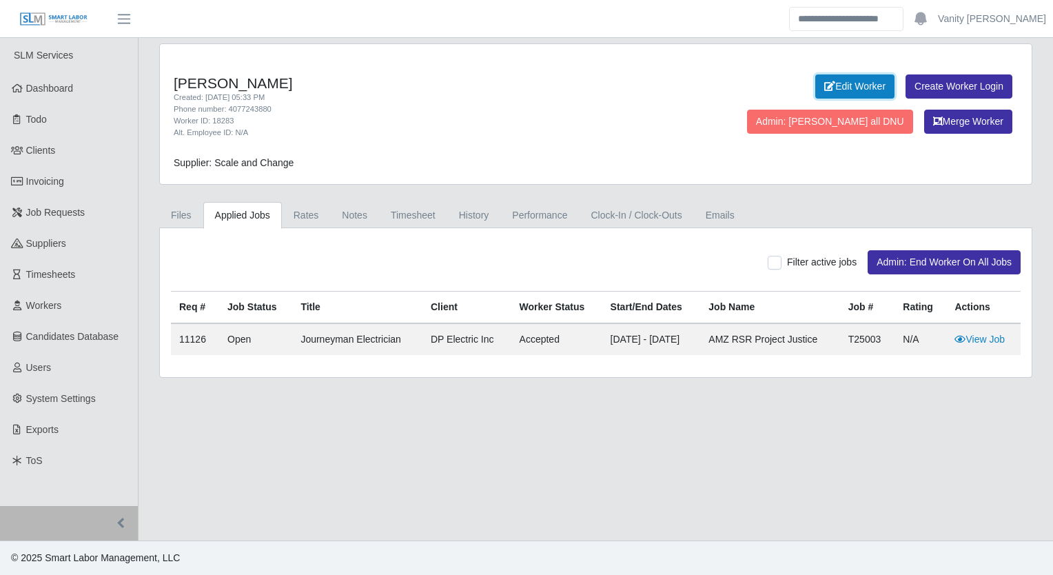
click at [815, 83] on link "Edit Worker" at bounding box center [854, 86] width 79 height 24
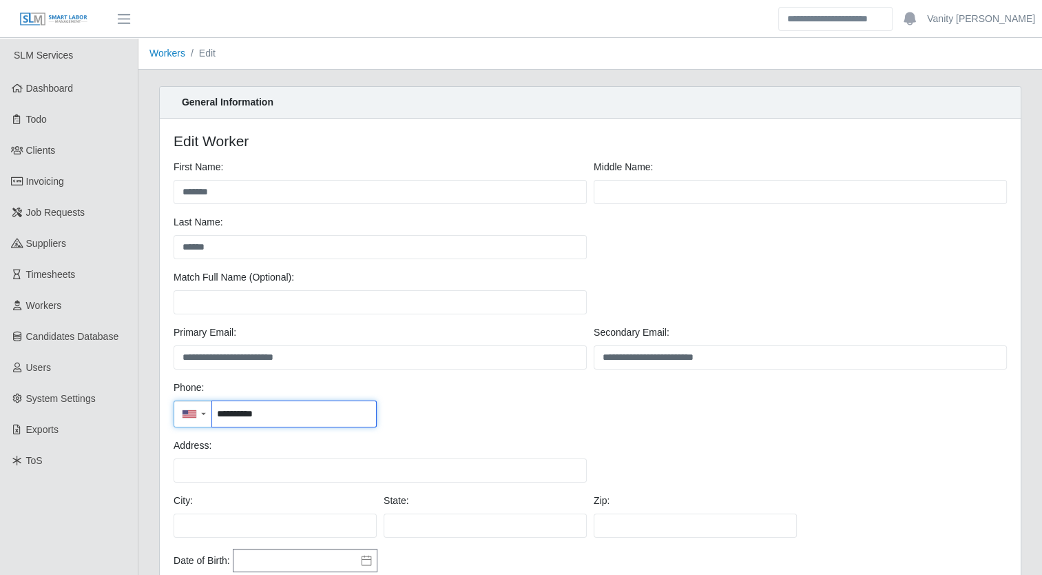
drag, startPoint x: 279, startPoint y: 417, endPoint x: 213, endPoint y: 419, distance: 66.1
click at [213, 419] on input "**********" at bounding box center [294, 413] width 164 height 25
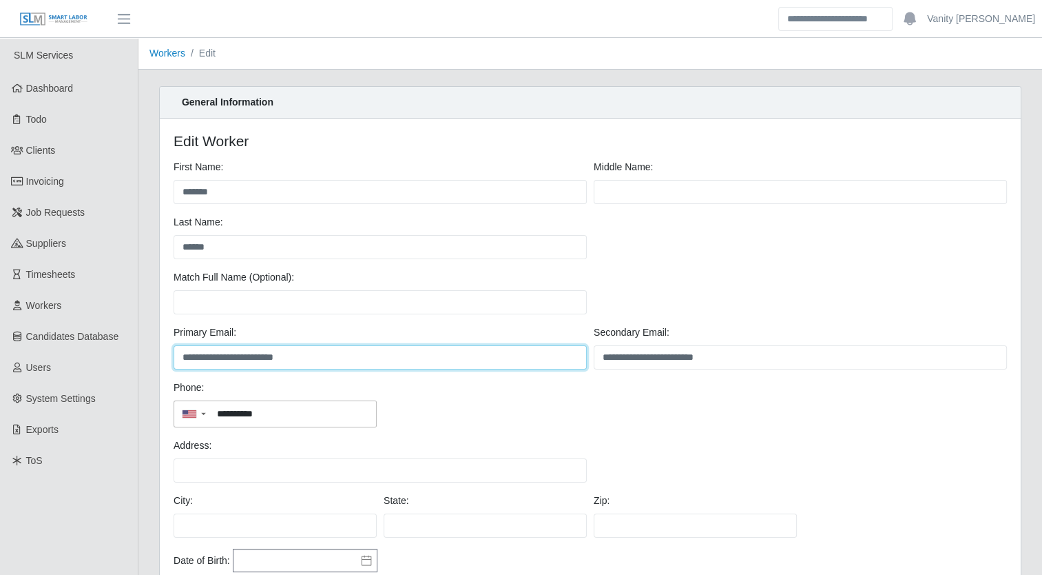
drag, startPoint x: 333, startPoint y: 359, endPoint x: 173, endPoint y: 362, distance: 159.8
click at [174, 362] on input "**********" at bounding box center [380, 357] width 413 height 24
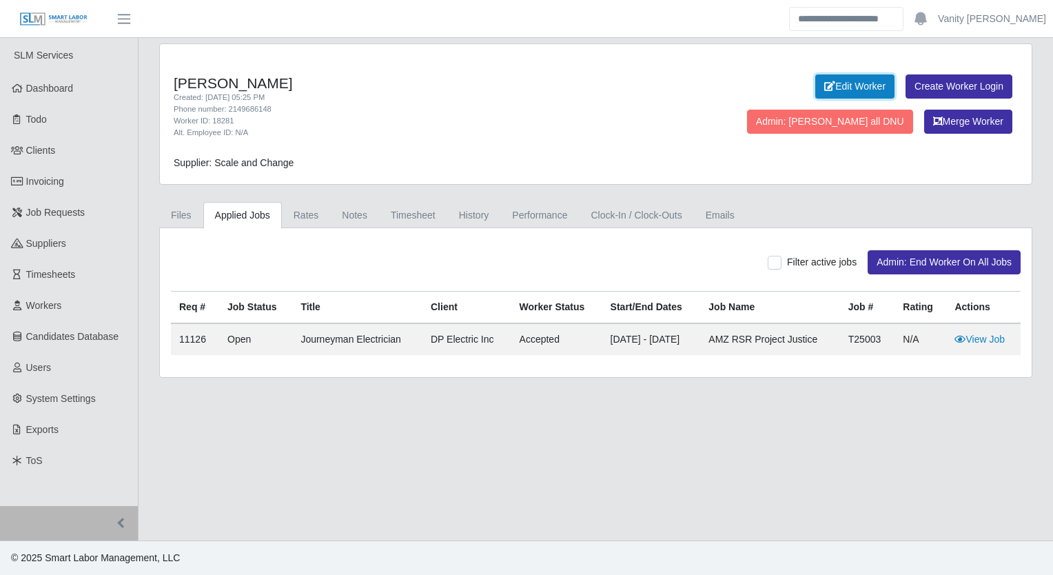
click at [815, 90] on link "Edit Worker" at bounding box center [854, 86] width 79 height 24
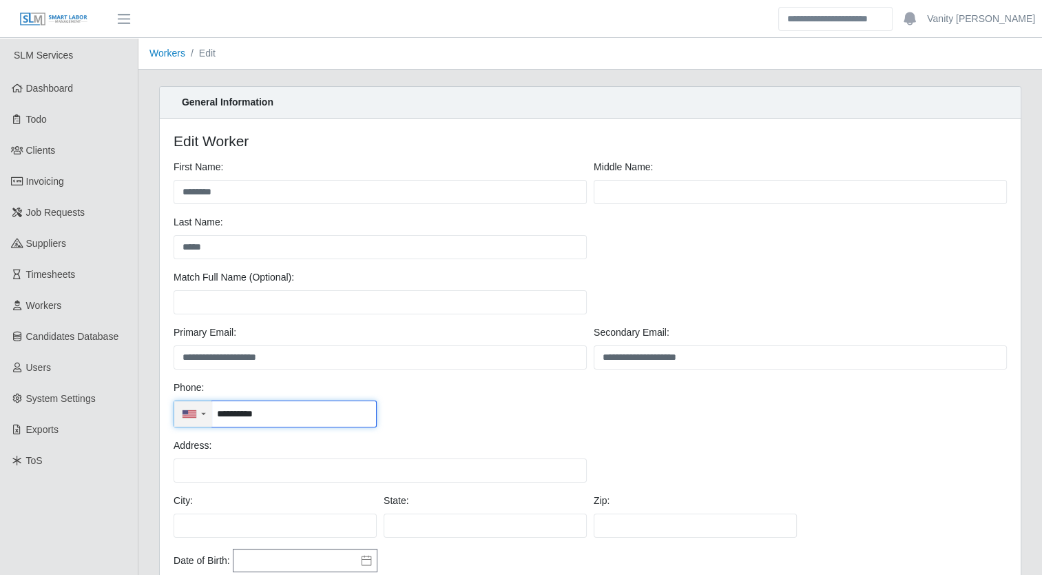
drag, startPoint x: 278, startPoint y: 408, endPoint x: 202, endPoint y: 412, distance: 76.6
click at [202, 412] on div "**********" at bounding box center [275, 413] width 203 height 27
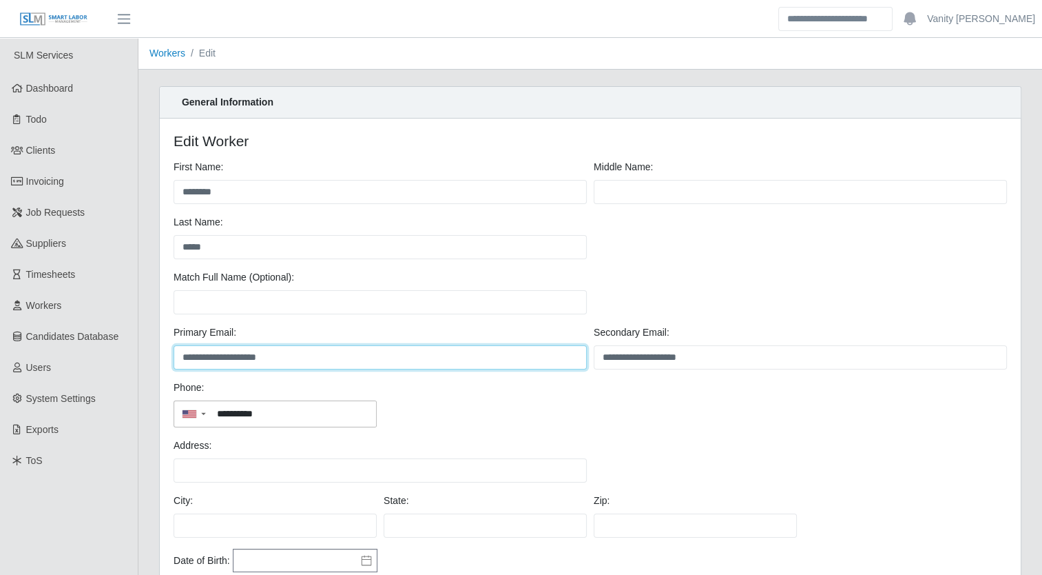
drag, startPoint x: 296, startPoint y: 355, endPoint x: 176, endPoint y: 364, distance: 119.5
click at [176, 364] on input "**********" at bounding box center [380, 357] width 413 height 24
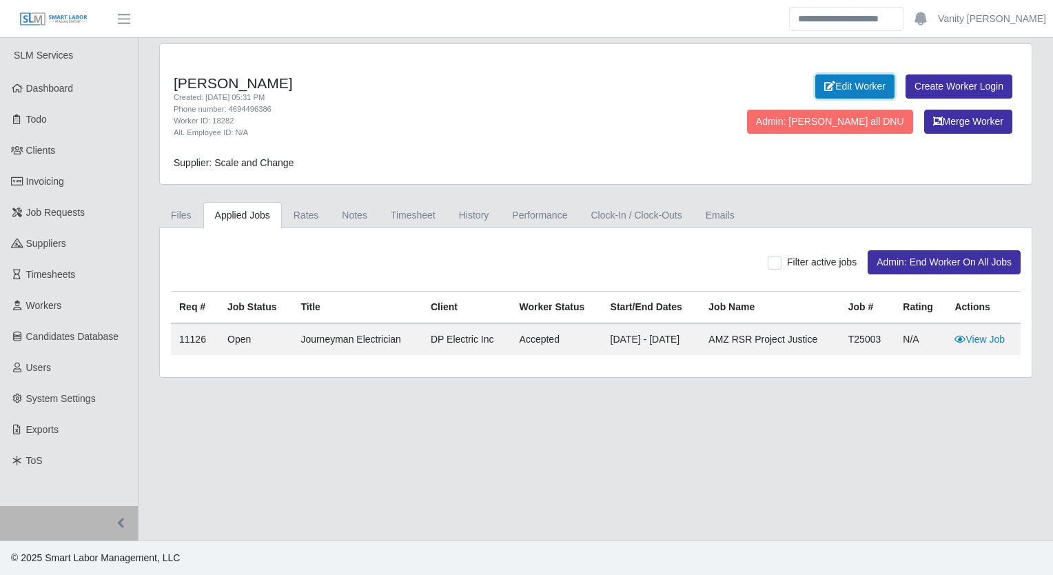
click at [815, 93] on link "Edit Worker" at bounding box center [854, 86] width 79 height 24
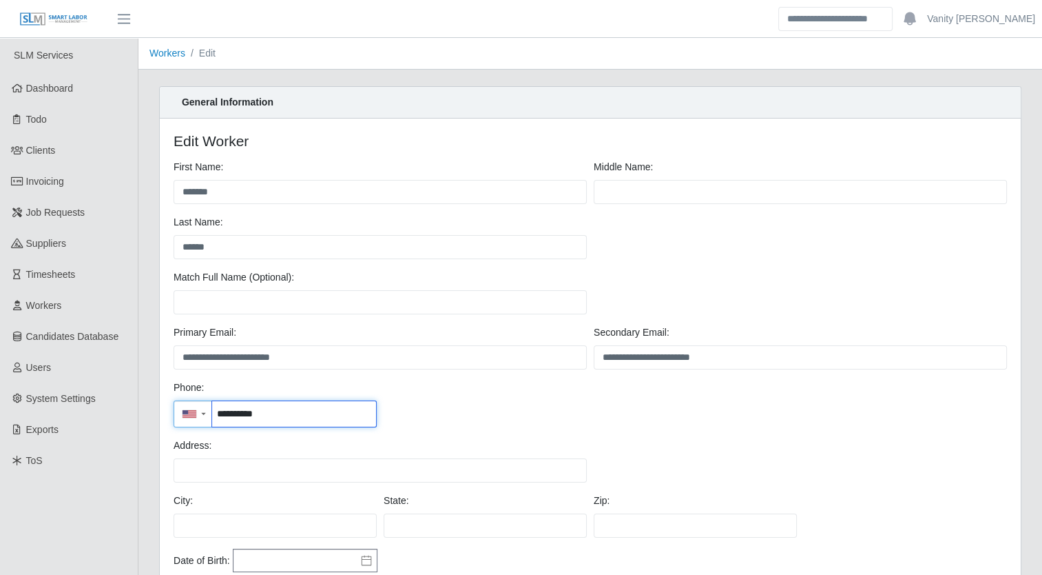
drag, startPoint x: 315, startPoint y: 418, endPoint x: 167, endPoint y: 415, distance: 147.5
click at [167, 415] on div "**********" at bounding box center [590, 403] width 861 height 570
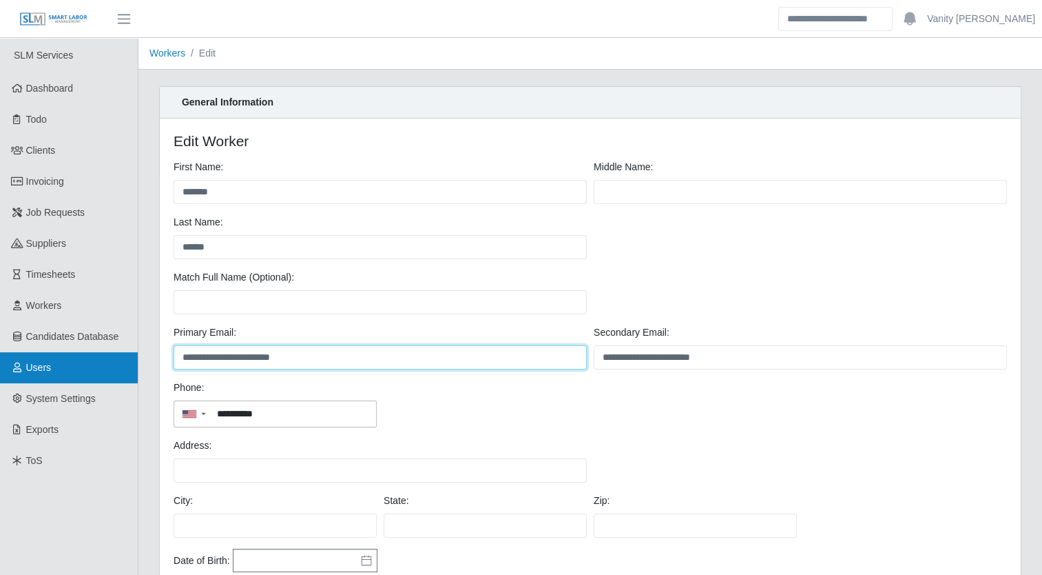
drag, startPoint x: 318, startPoint y: 356, endPoint x: 127, endPoint y: 353, distance: 190.1
click at [127, 353] on div "**********" at bounding box center [521, 440] width 1042 height 805
